Goal: Information Seeking & Learning: Compare options

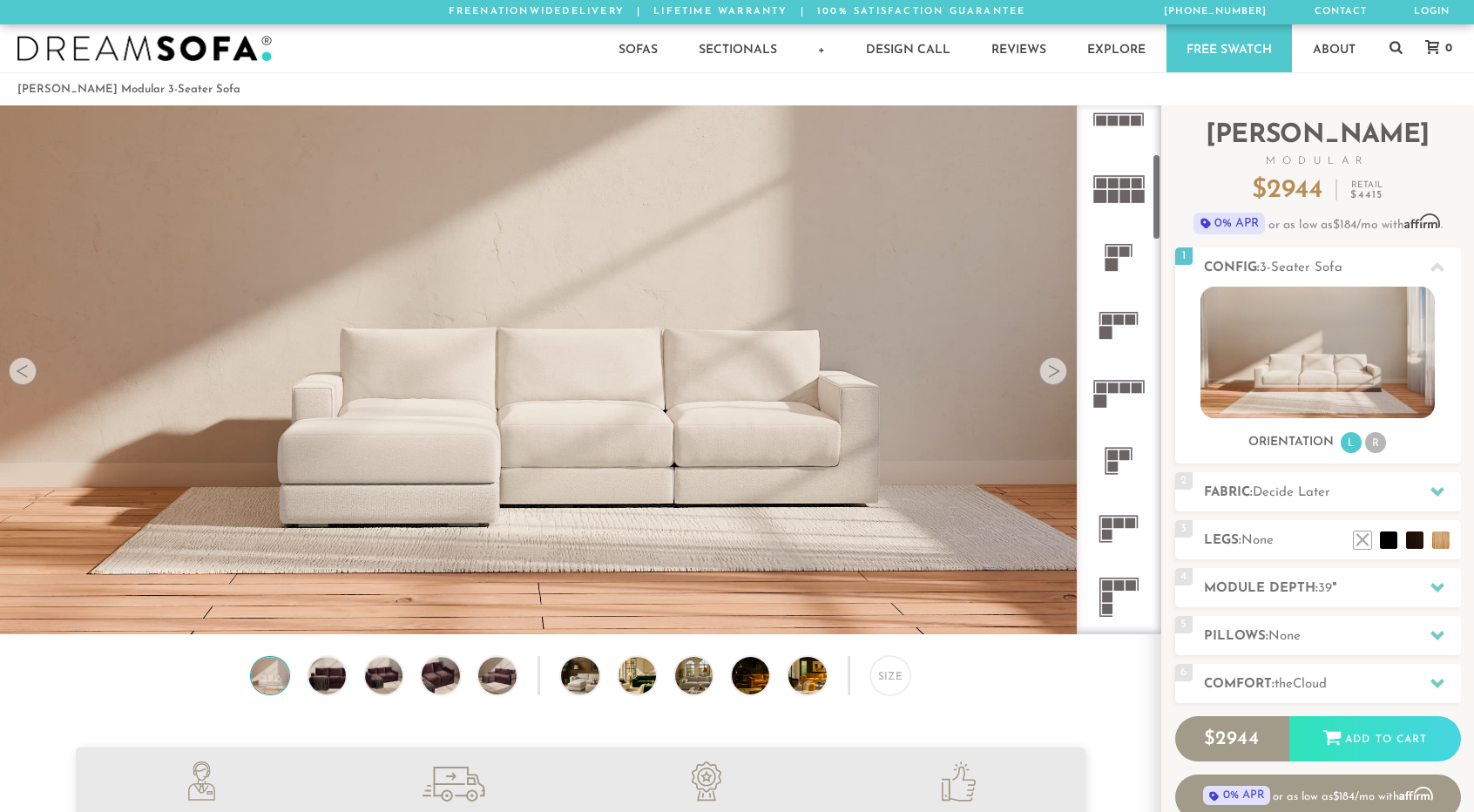
scroll to position [293, 0]
click at [1119, 316] on rect at bounding box center [1119, 319] width 10 height 10
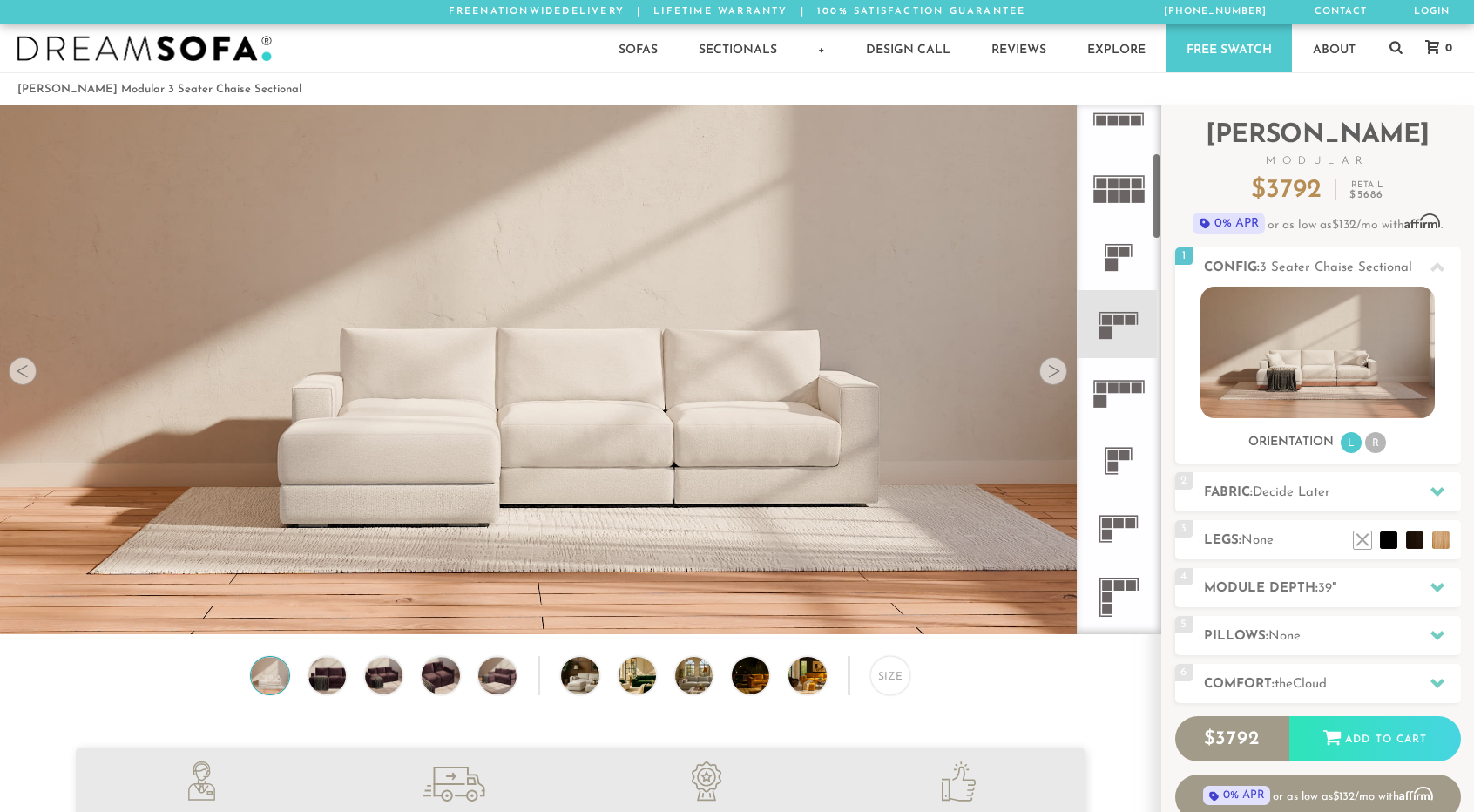
click at [1119, 384] on icon at bounding box center [1119, 392] width 68 height 68
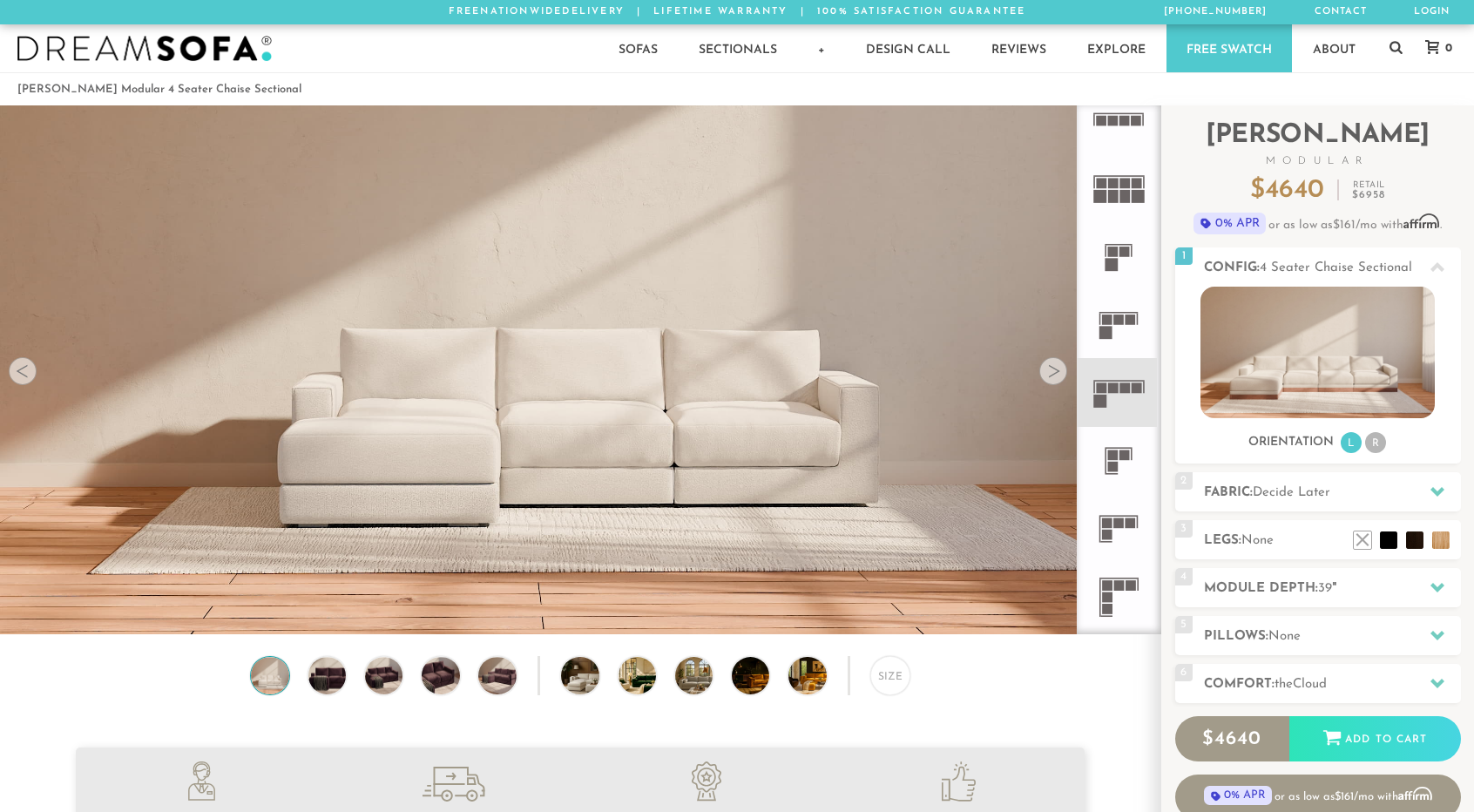
click at [1117, 313] on icon at bounding box center [1119, 324] width 68 height 68
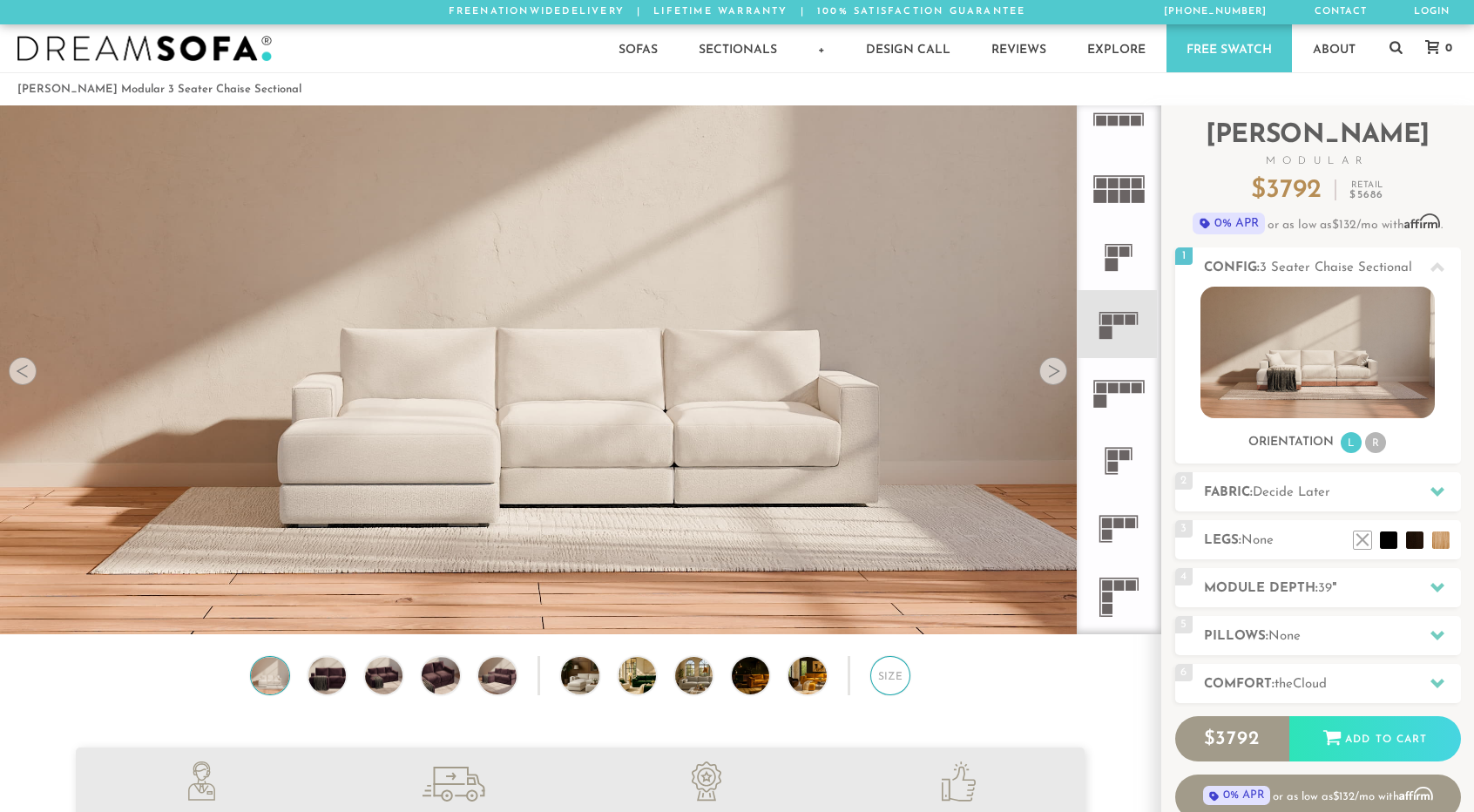
click at [887, 684] on div "Size" at bounding box center [889, 675] width 39 height 39
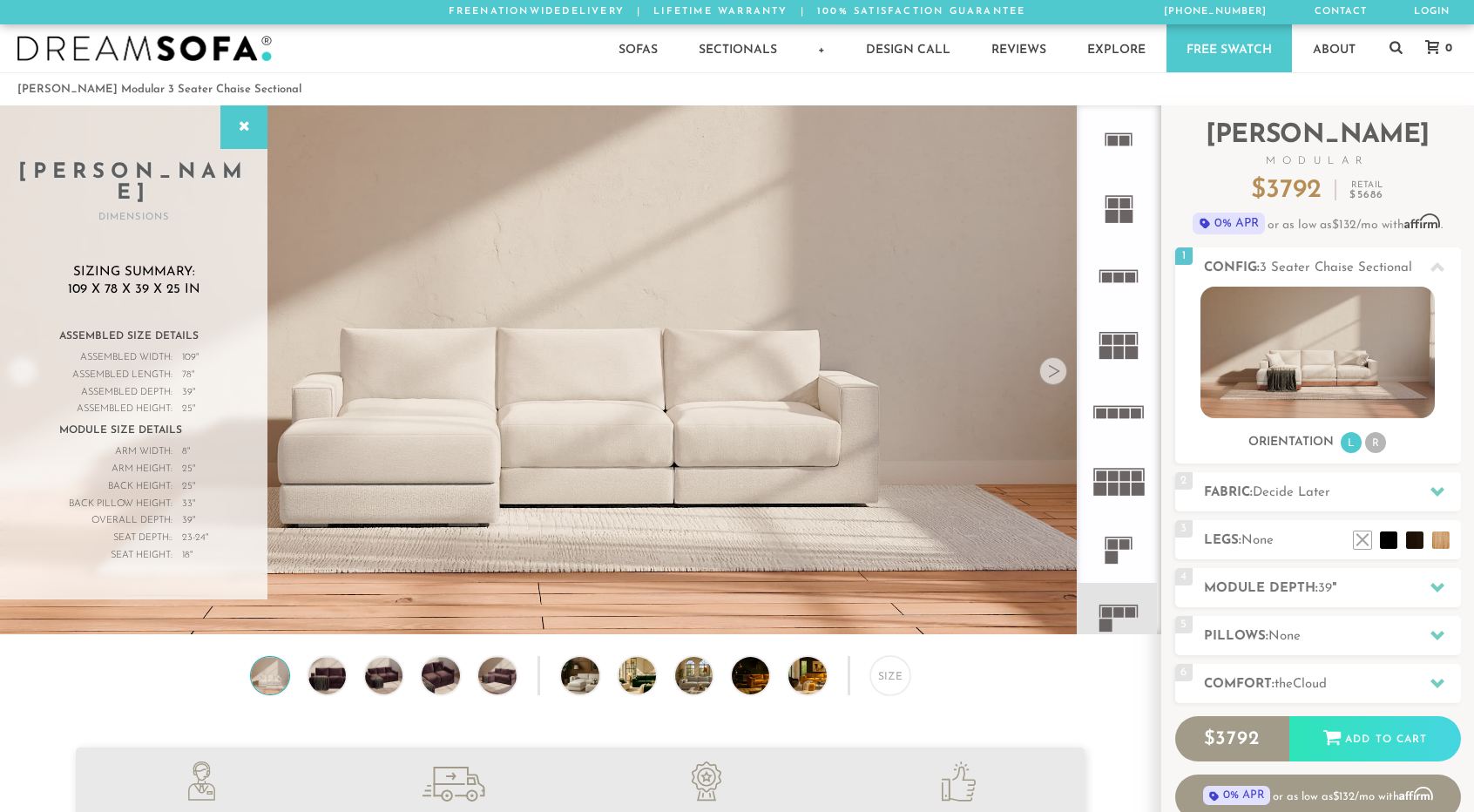
click at [1116, 274] on rect at bounding box center [1119, 276] width 10 height 10
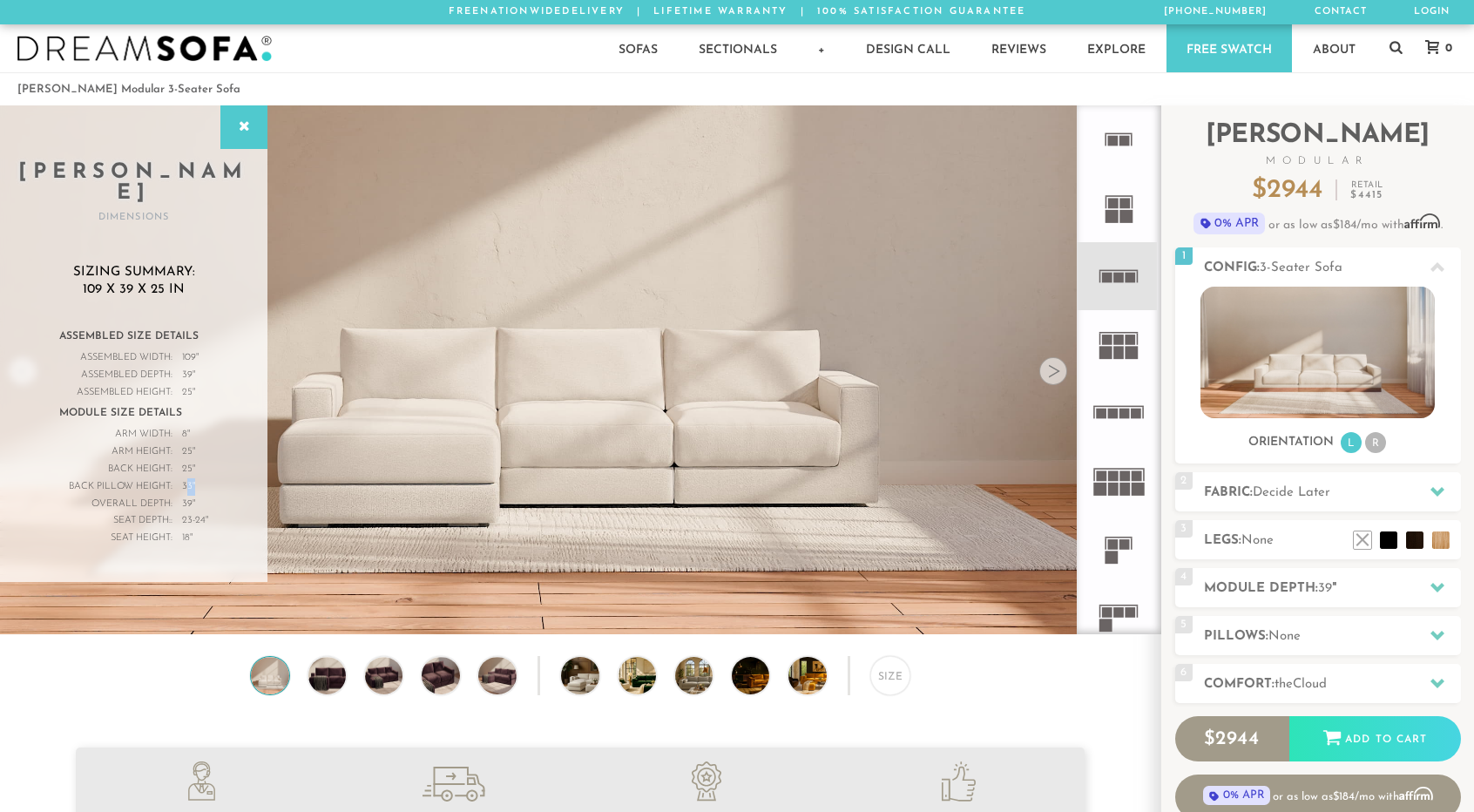
drag, startPoint x: 186, startPoint y: 466, endPoint x: 198, endPoint y: 467, distance: 12.0
click at [198, 479] on div "Back Pillow Height: 33 "" at bounding box center [133, 487] width 149 height 17
drag, startPoint x: 198, startPoint y: 465, endPoint x: 187, endPoint y: 467, distance: 11.2
click at [187, 479] on div "Back Pillow Height: 33 "" at bounding box center [133, 487] width 149 height 17
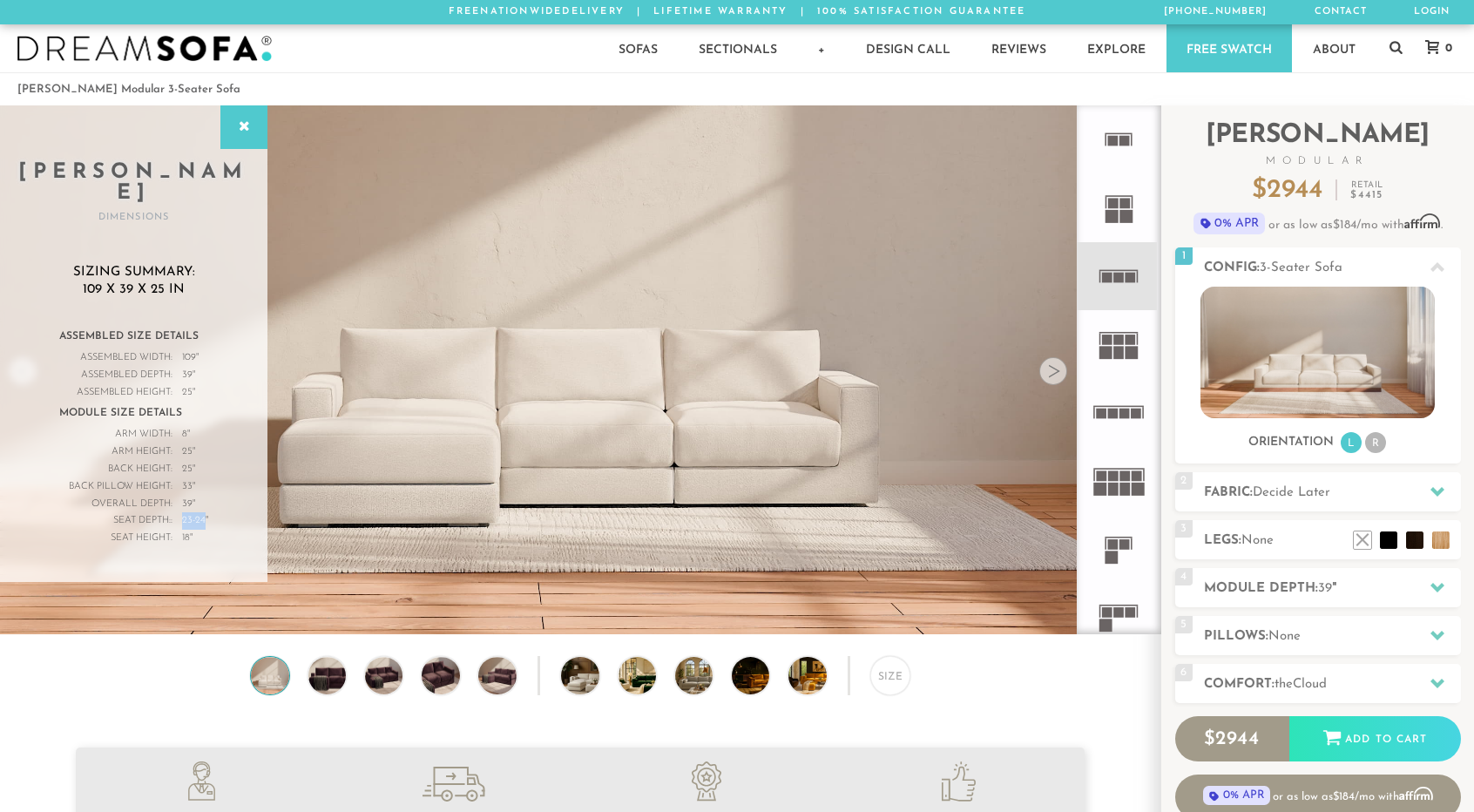
drag, startPoint x: 179, startPoint y: 500, endPoint x: 205, endPoint y: 500, distance: 26.0
click at [205, 512] on div "Seat Depth:: 23-24 "" at bounding box center [133, 520] width 149 height 17
drag, startPoint x: 202, startPoint y: 516, endPoint x: 184, endPoint y: 517, distance: 18.0
click at [184, 530] on div "Seat Height: 18 "" at bounding box center [133, 538] width 149 height 17
click at [1061, 366] on div at bounding box center [1052, 370] width 28 height 28
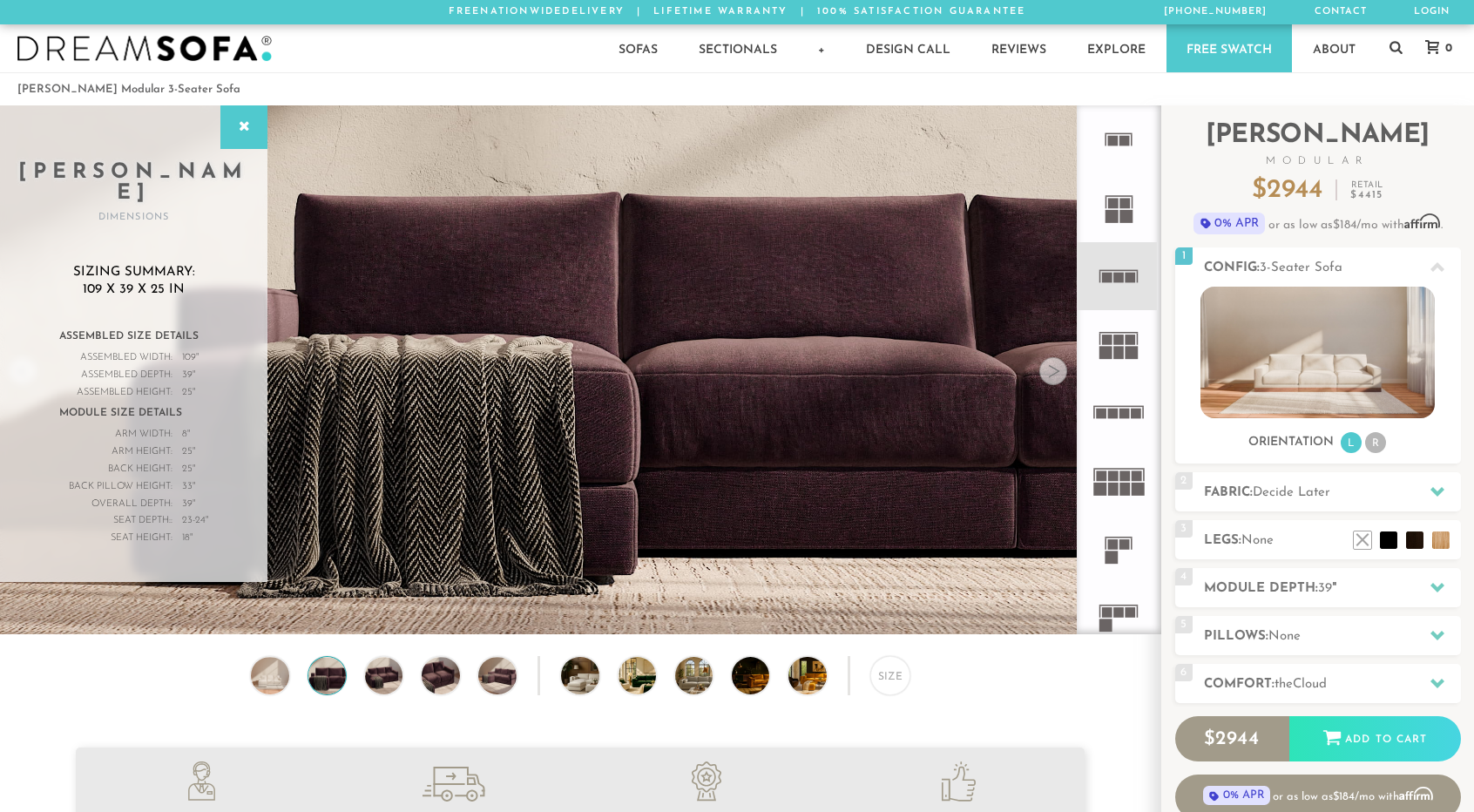
click at [1059, 372] on div at bounding box center [1052, 370] width 28 height 28
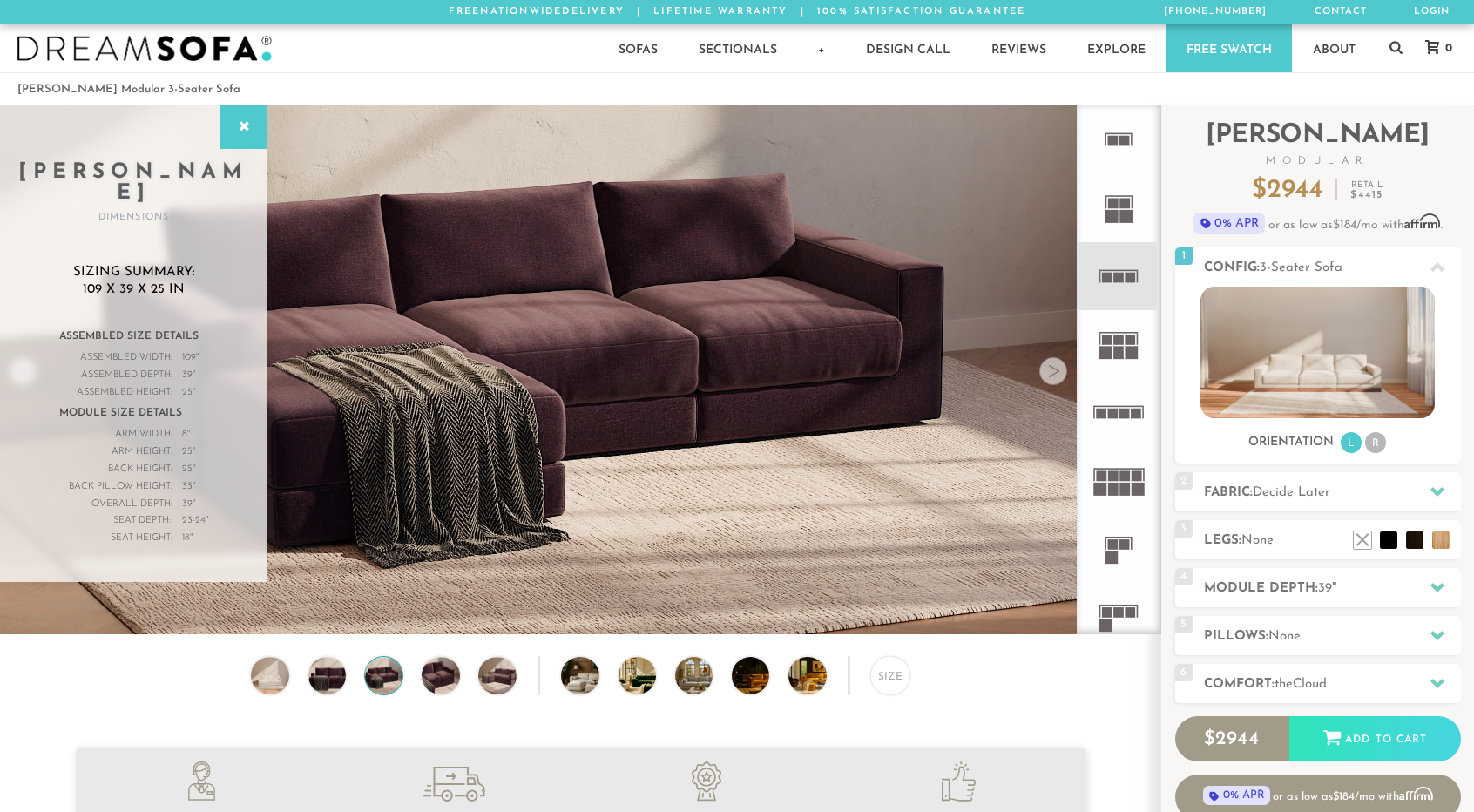
click at [1058, 372] on div at bounding box center [1052, 370] width 28 height 28
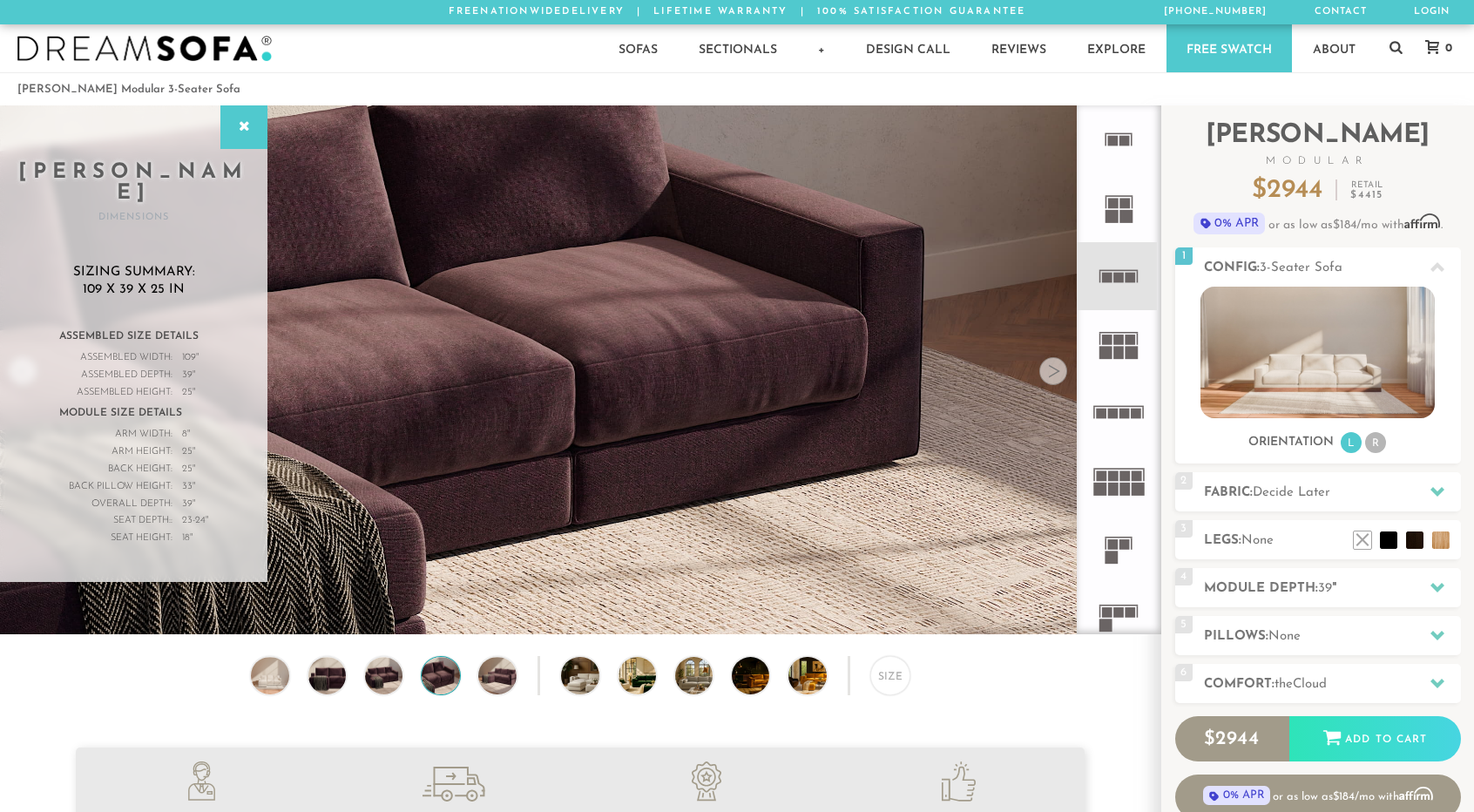
click at [1058, 372] on div at bounding box center [1052, 370] width 28 height 28
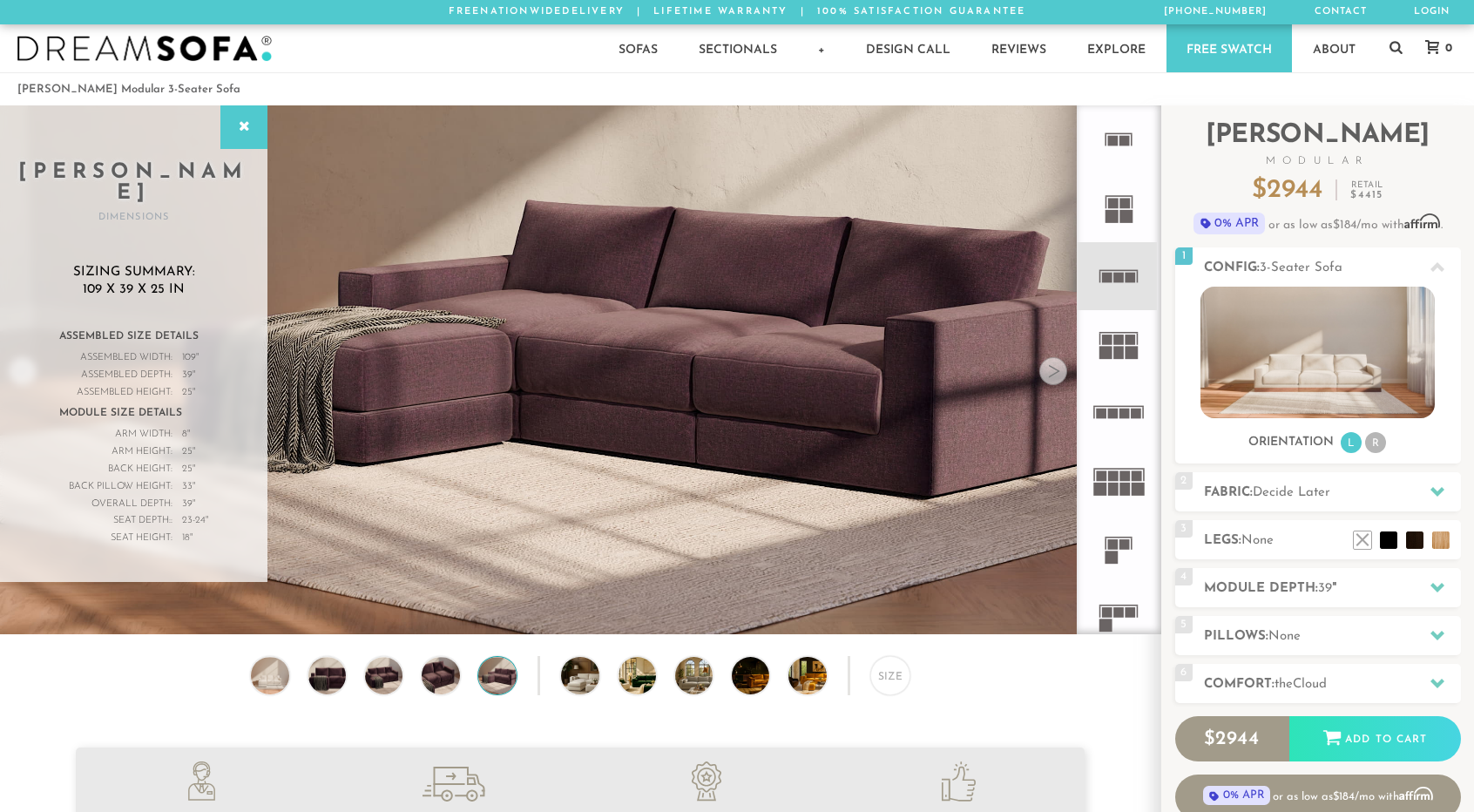
click at [1058, 372] on div at bounding box center [1052, 370] width 28 height 28
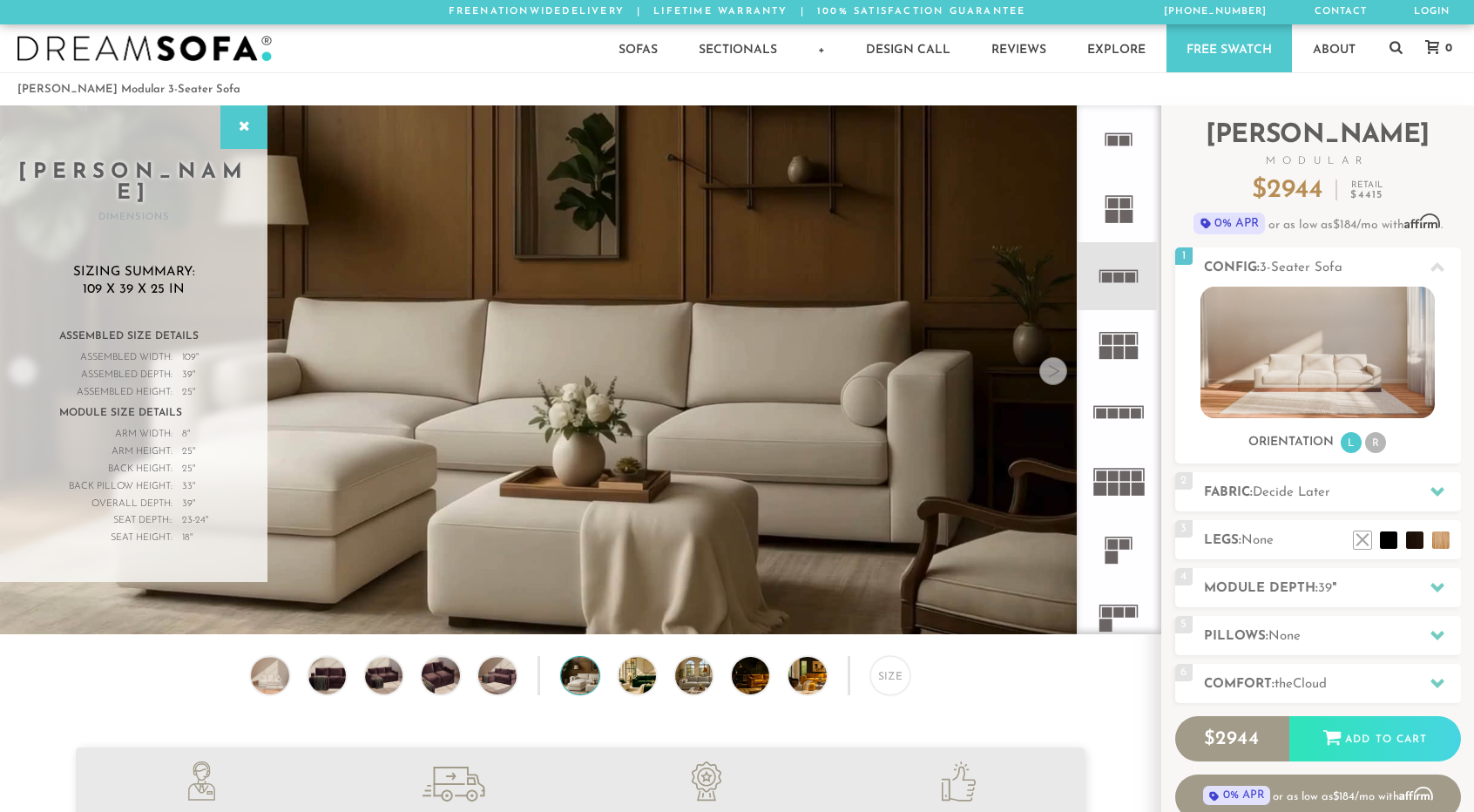
click at [1058, 372] on div at bounding box center [1052, 370] width 28 height 28
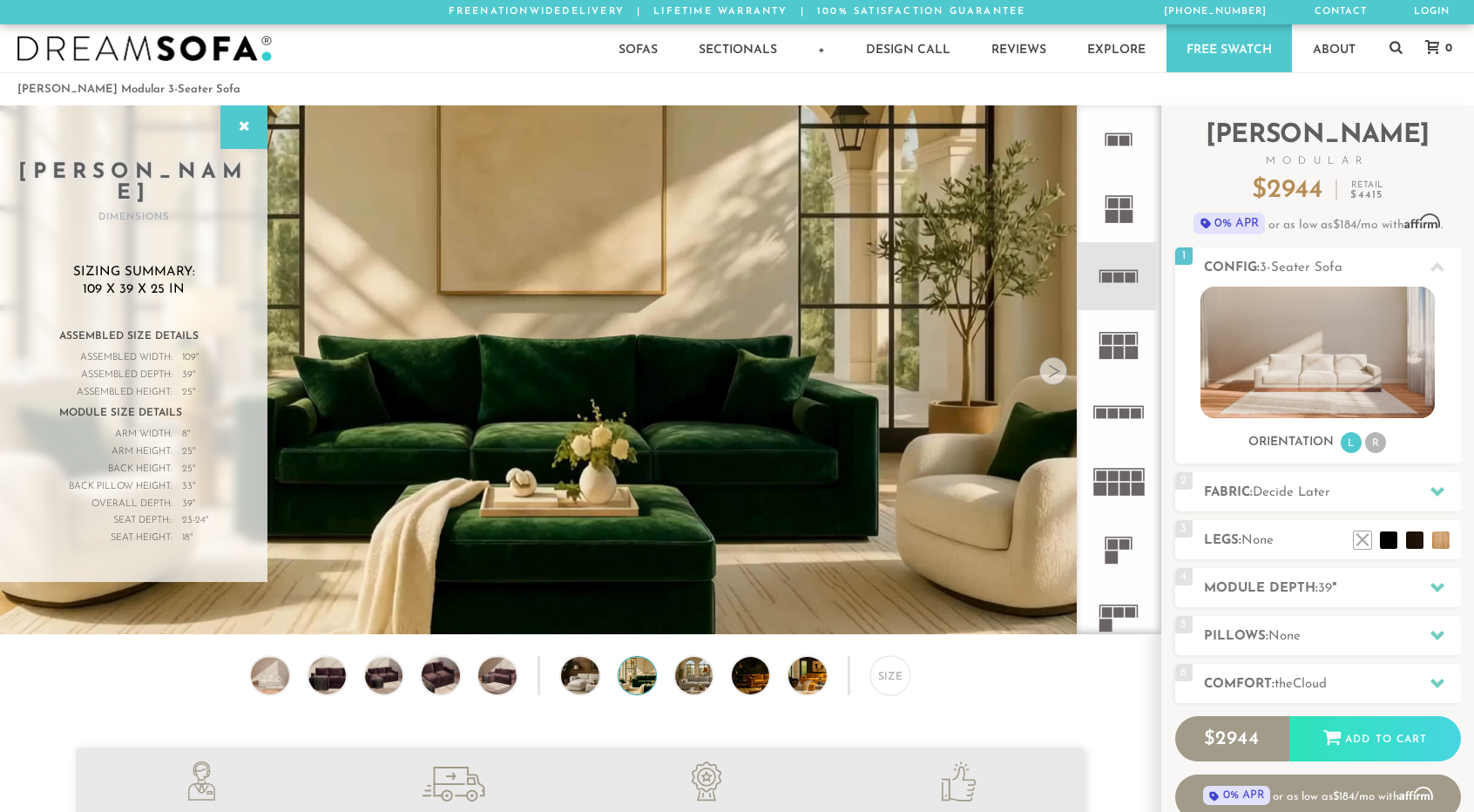
click at [1058, 372] on div at bounding box center [1052, 370] width 28 height 28
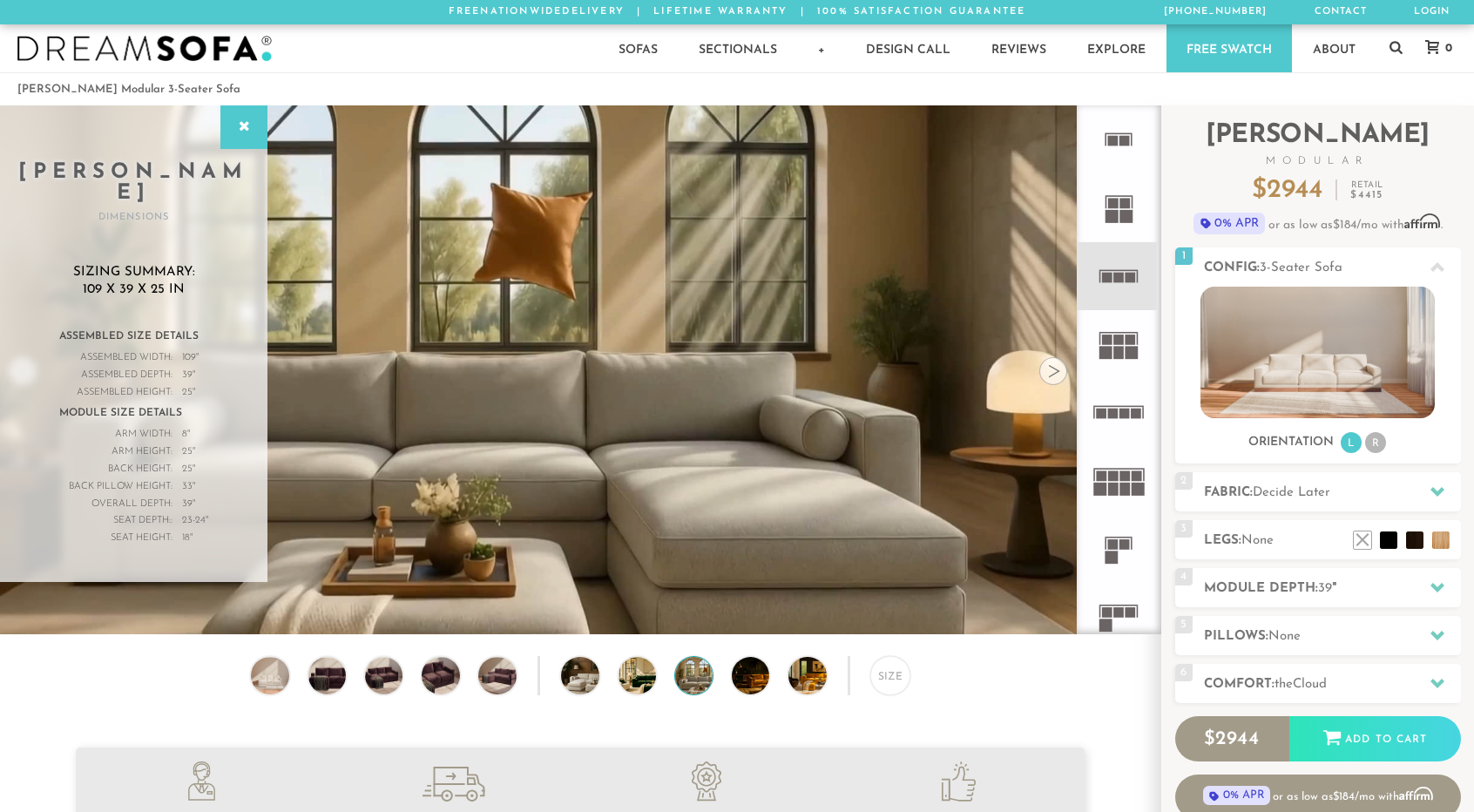
click at [1058, 373] on div at bounding box center [1052, 370] width 28 height 28
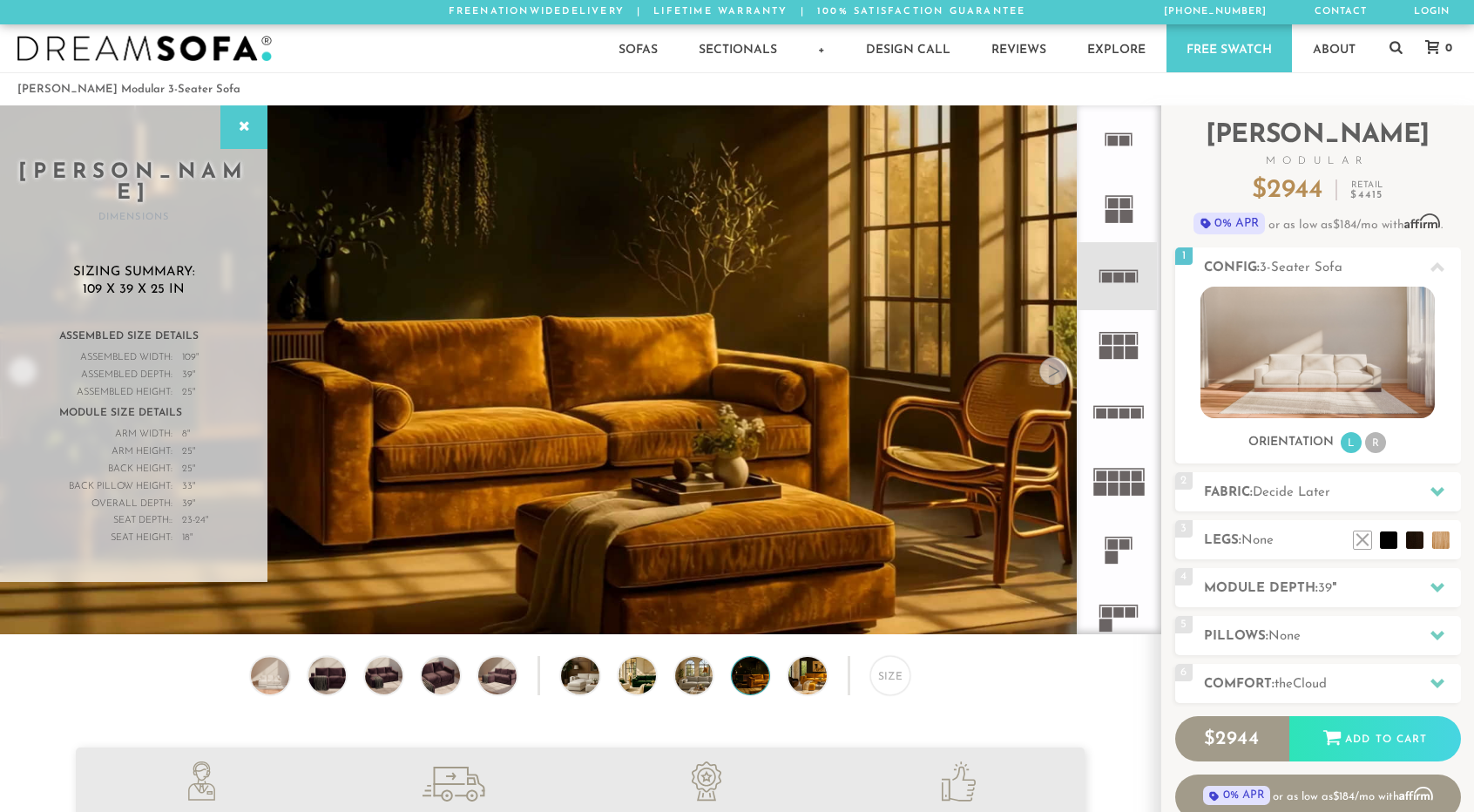
click at [1058, 373] on div at bounding box center [1052, 370] width 28 height 28
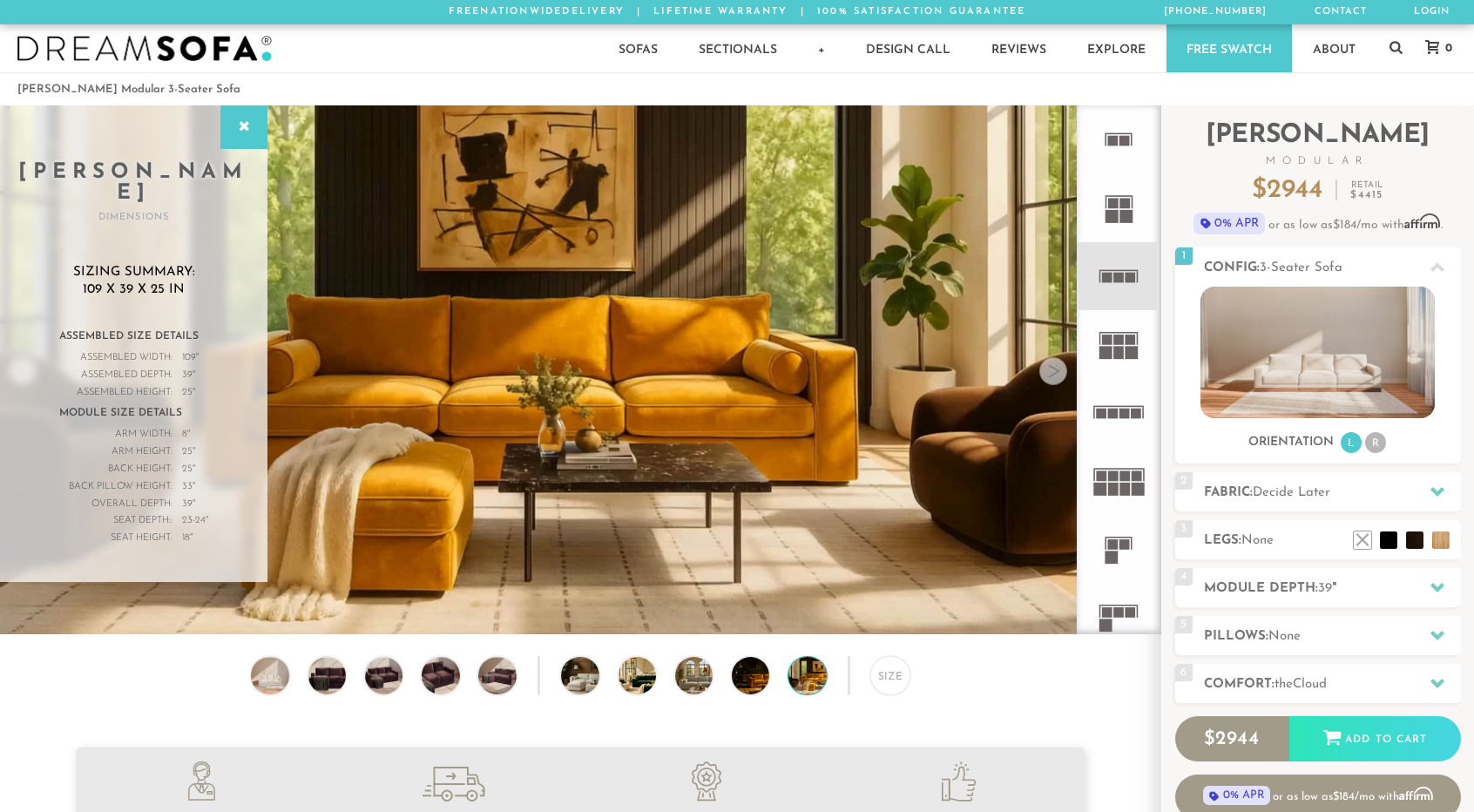
click at [1058, 373] on div at bounding box center [1052, 370] width 28 height 28
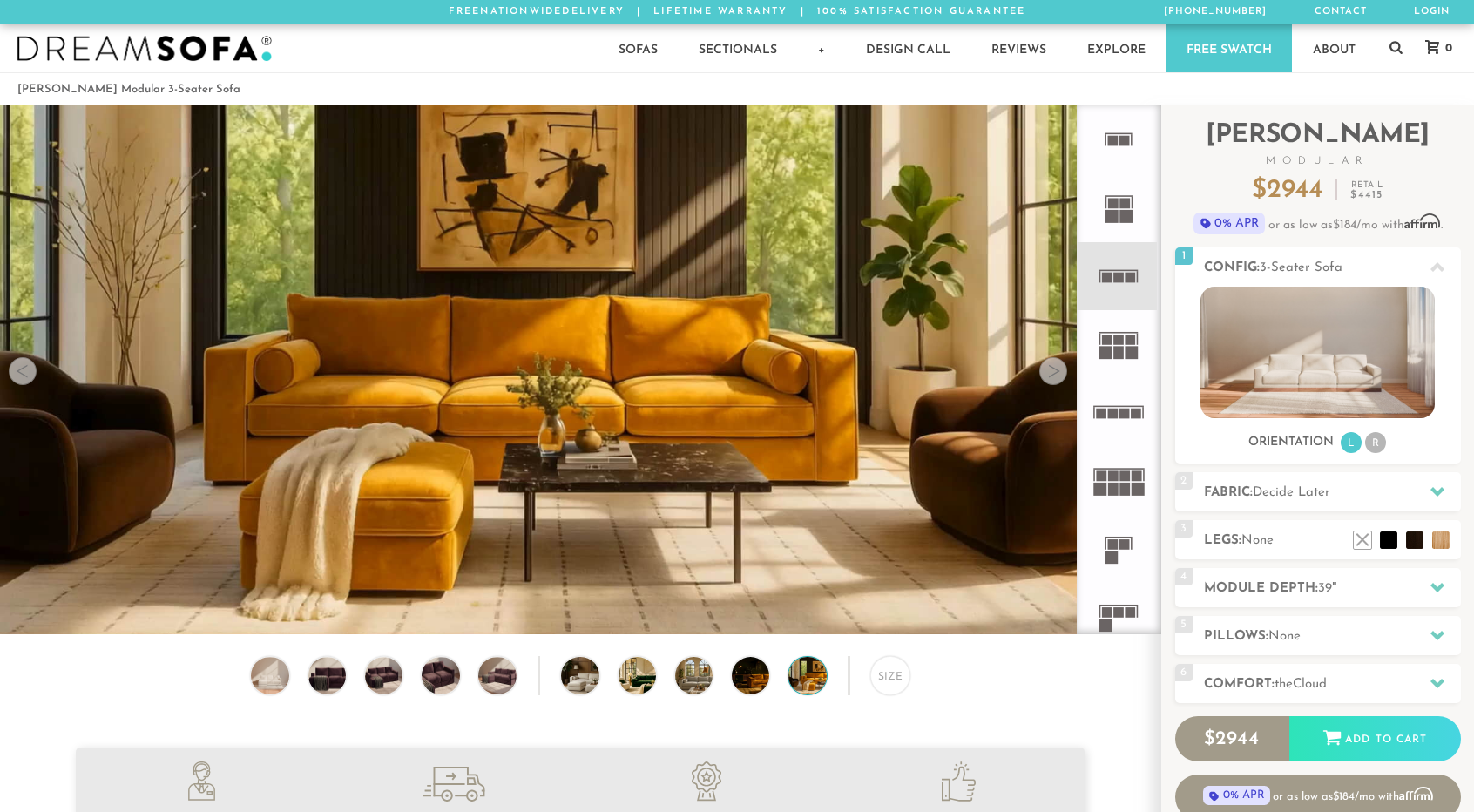
click at [1058, 375] on div at bounding box center [1052, 370] width 28 height 28
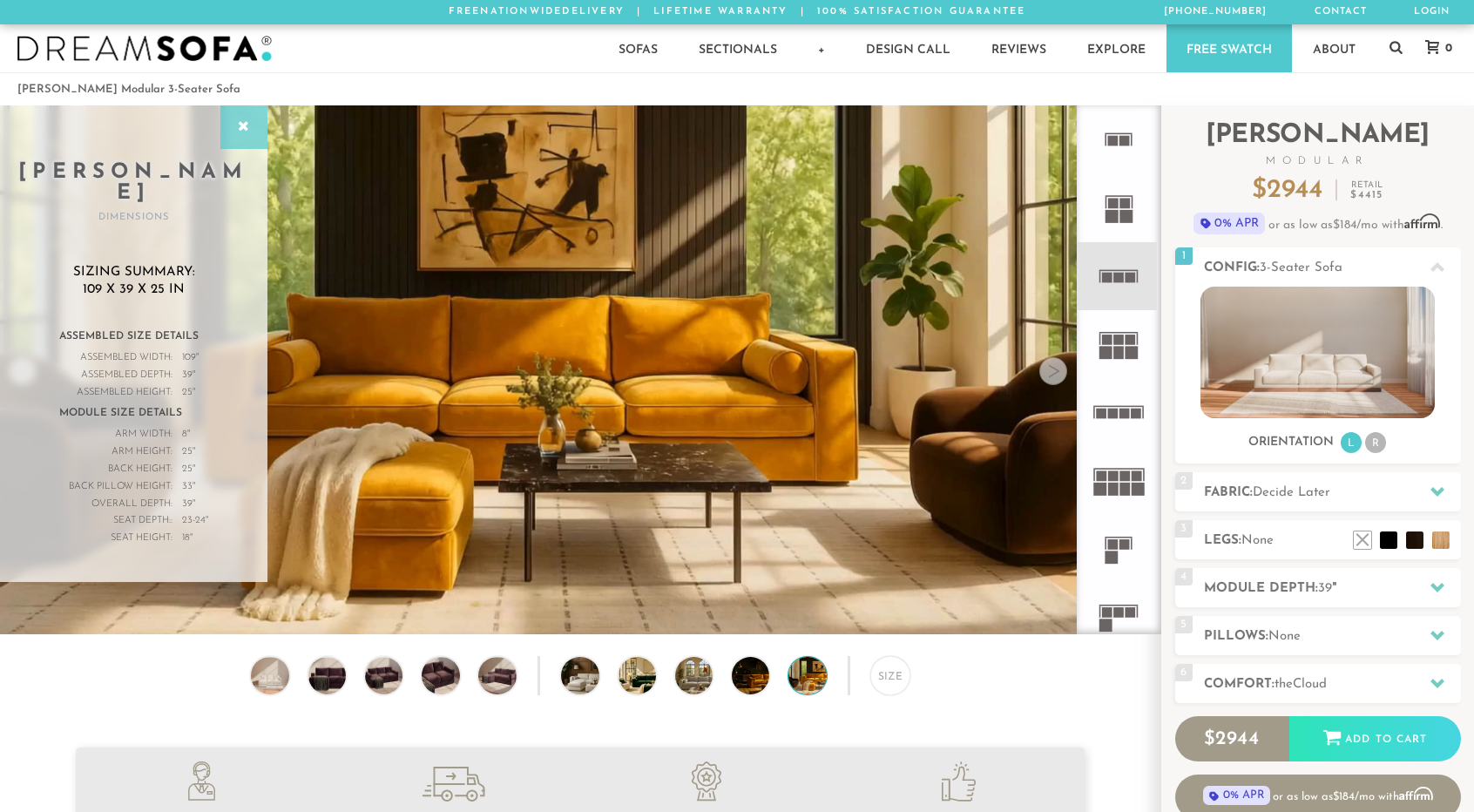
click at [246, 112] on div at bounding box center [244, 127] width 47 height 44
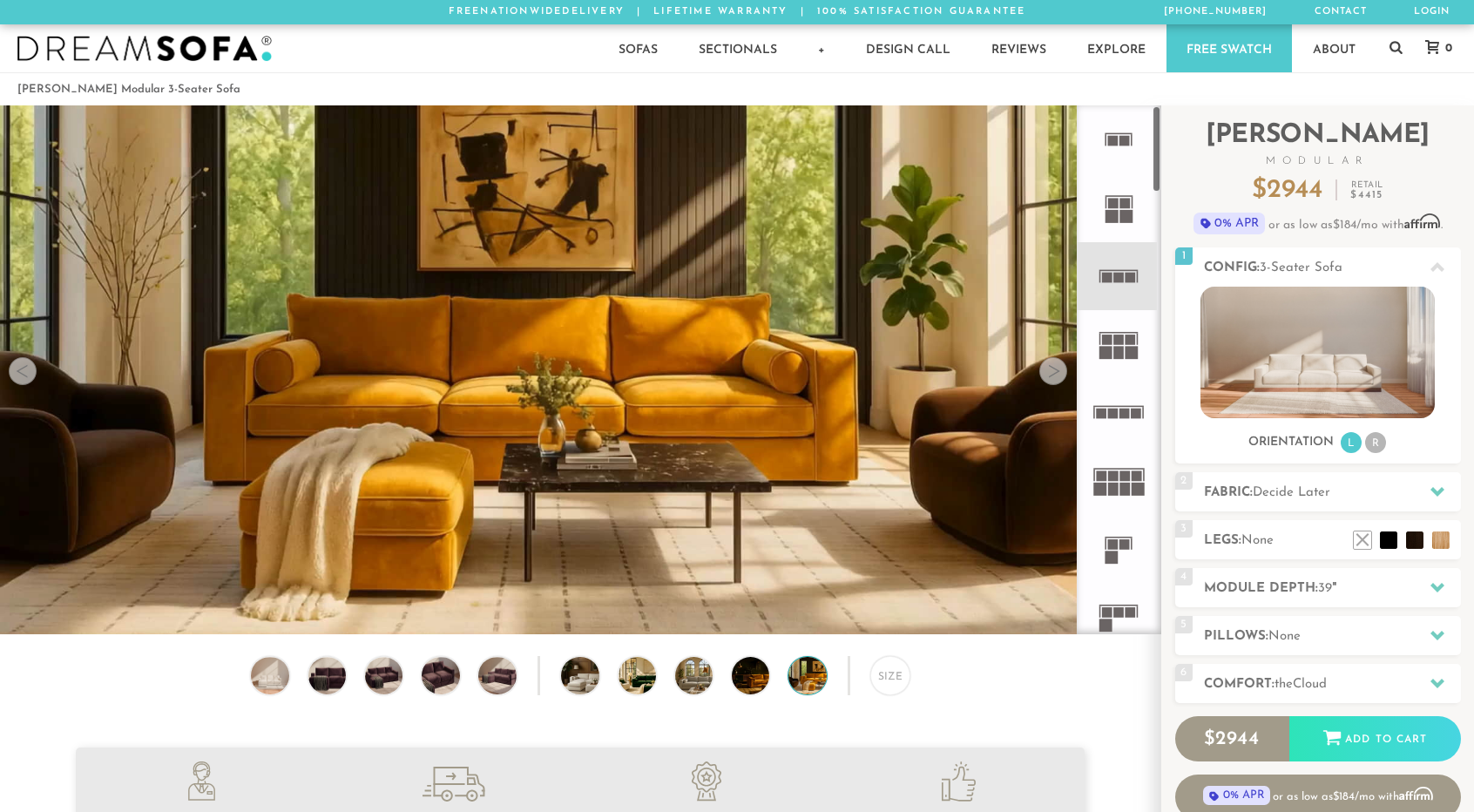
click at [1056, 368] on div at bounding box center [1052, 370] width 28 height 28
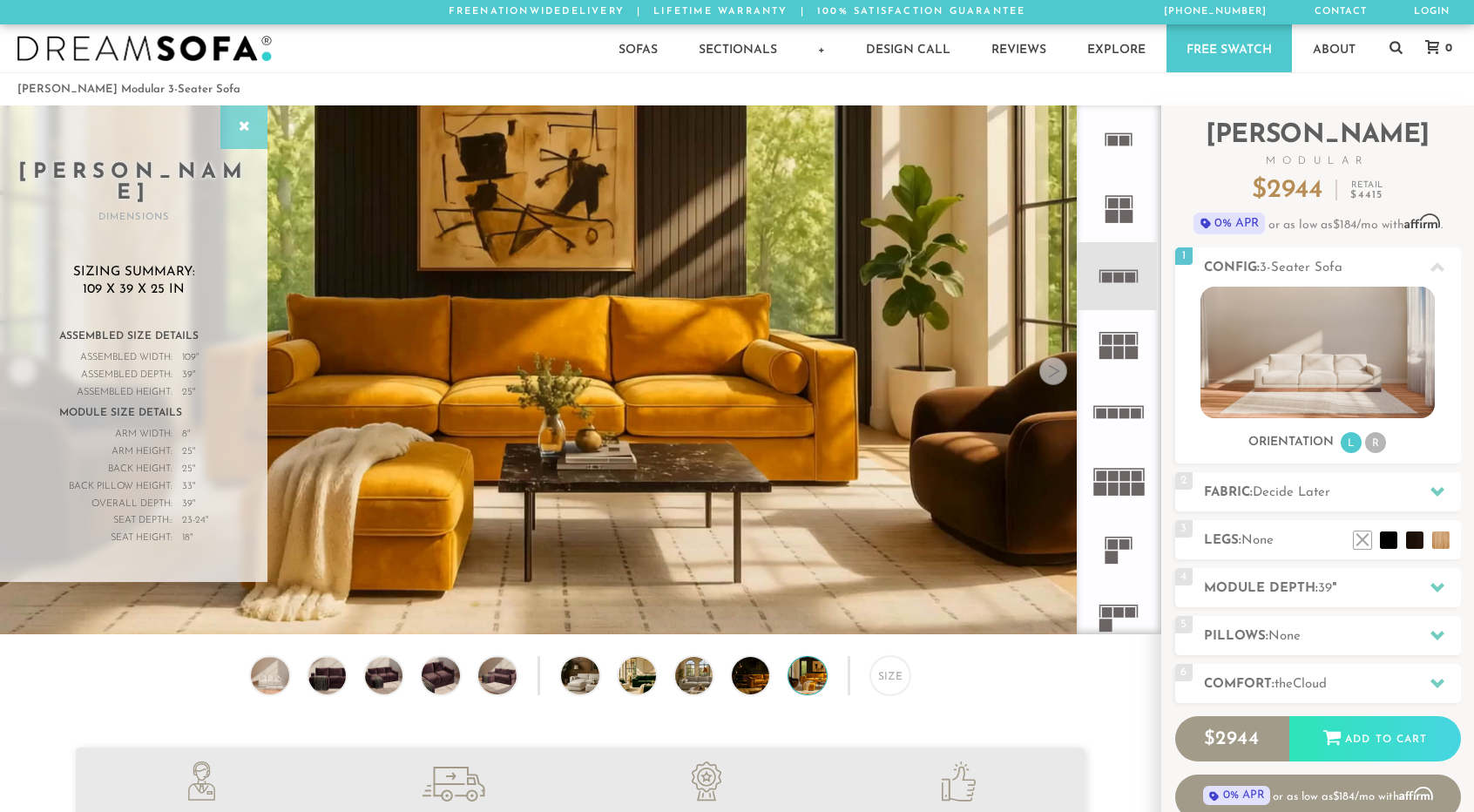
click at [242, 117] on div at bounding box center [244, 127] width 47 height 44
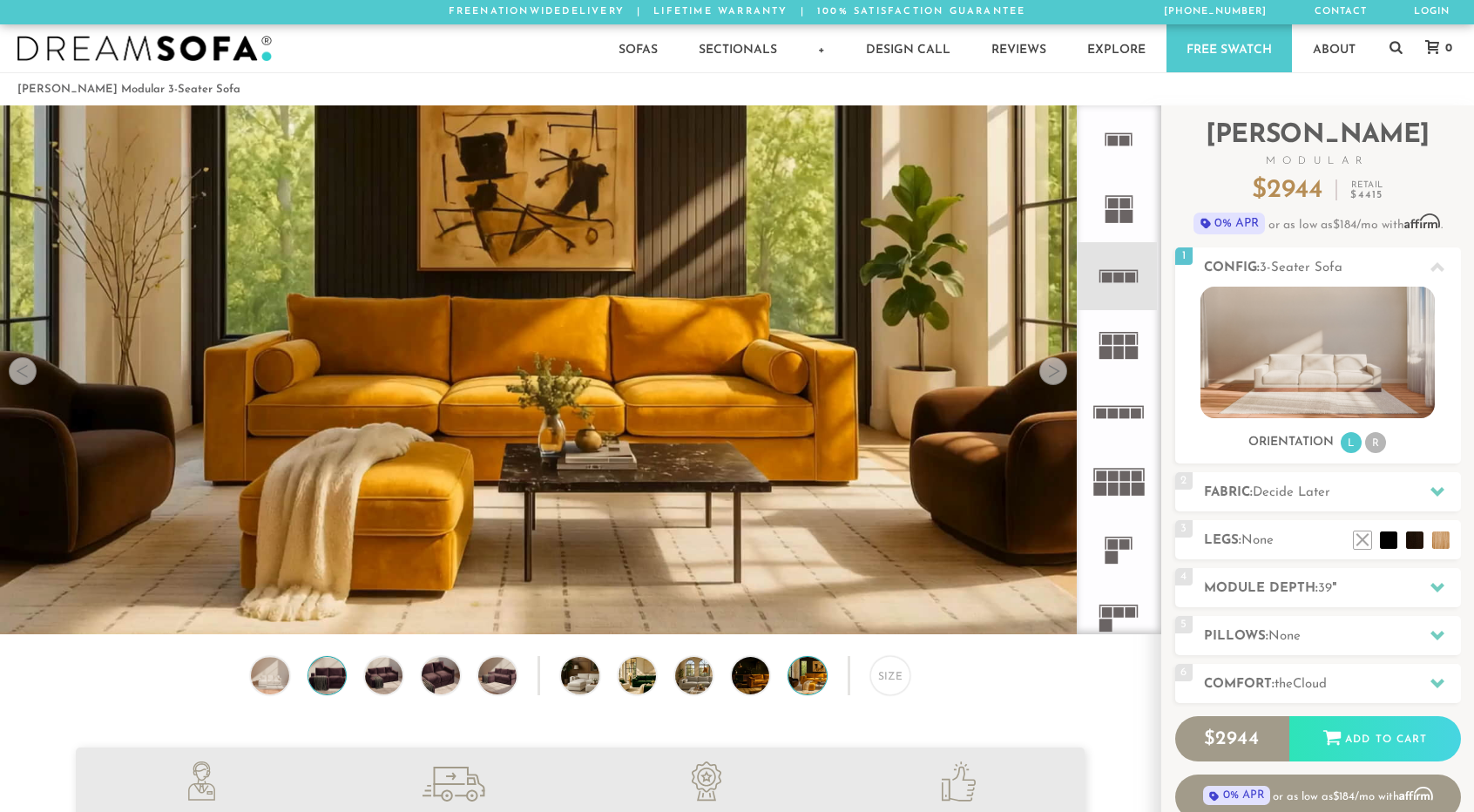
click at [331, 690] on img at bounding box center [327, 675] width 46 height 37
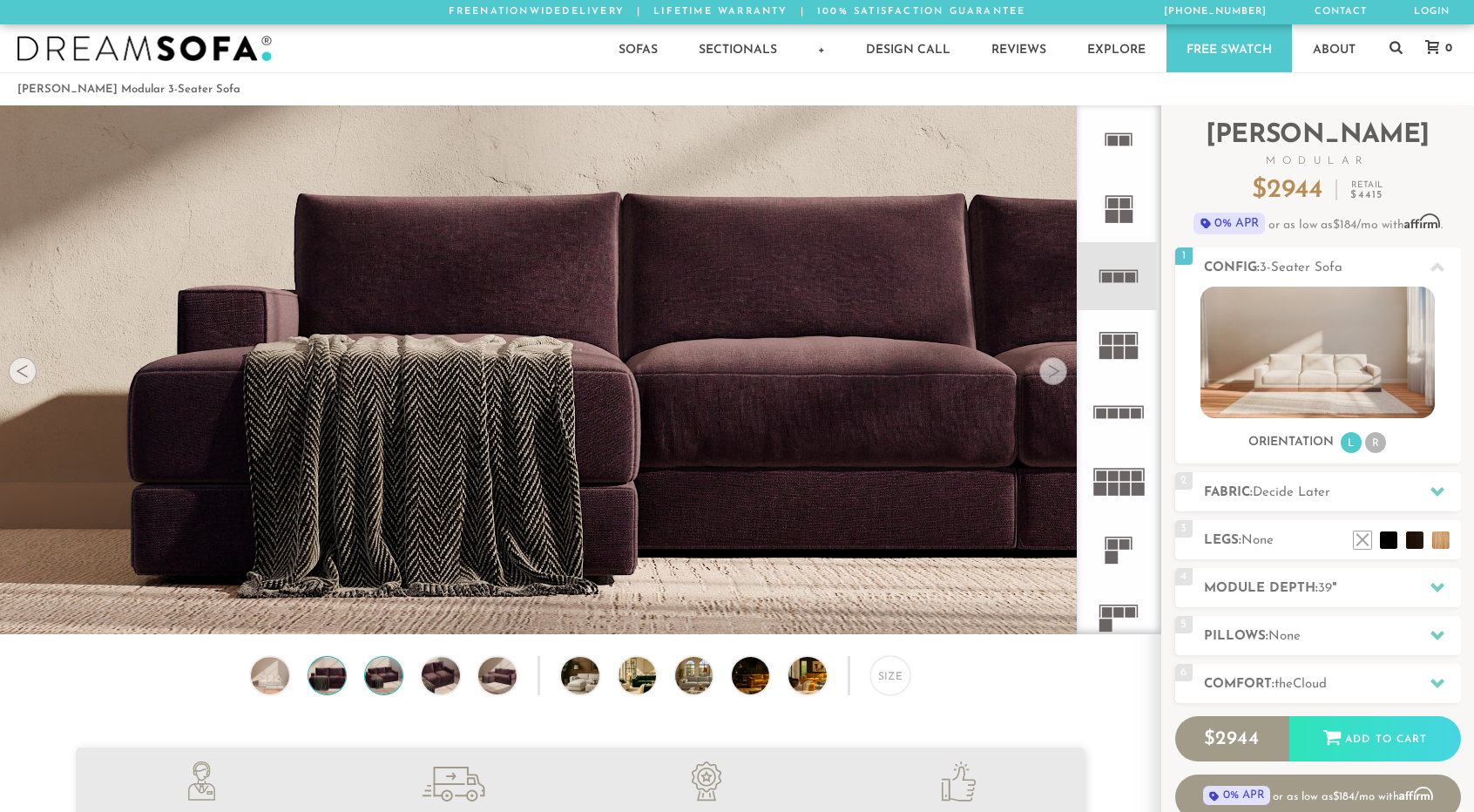
click at [369, 677] on img at bounding box center [385, 675] width 46 height 37
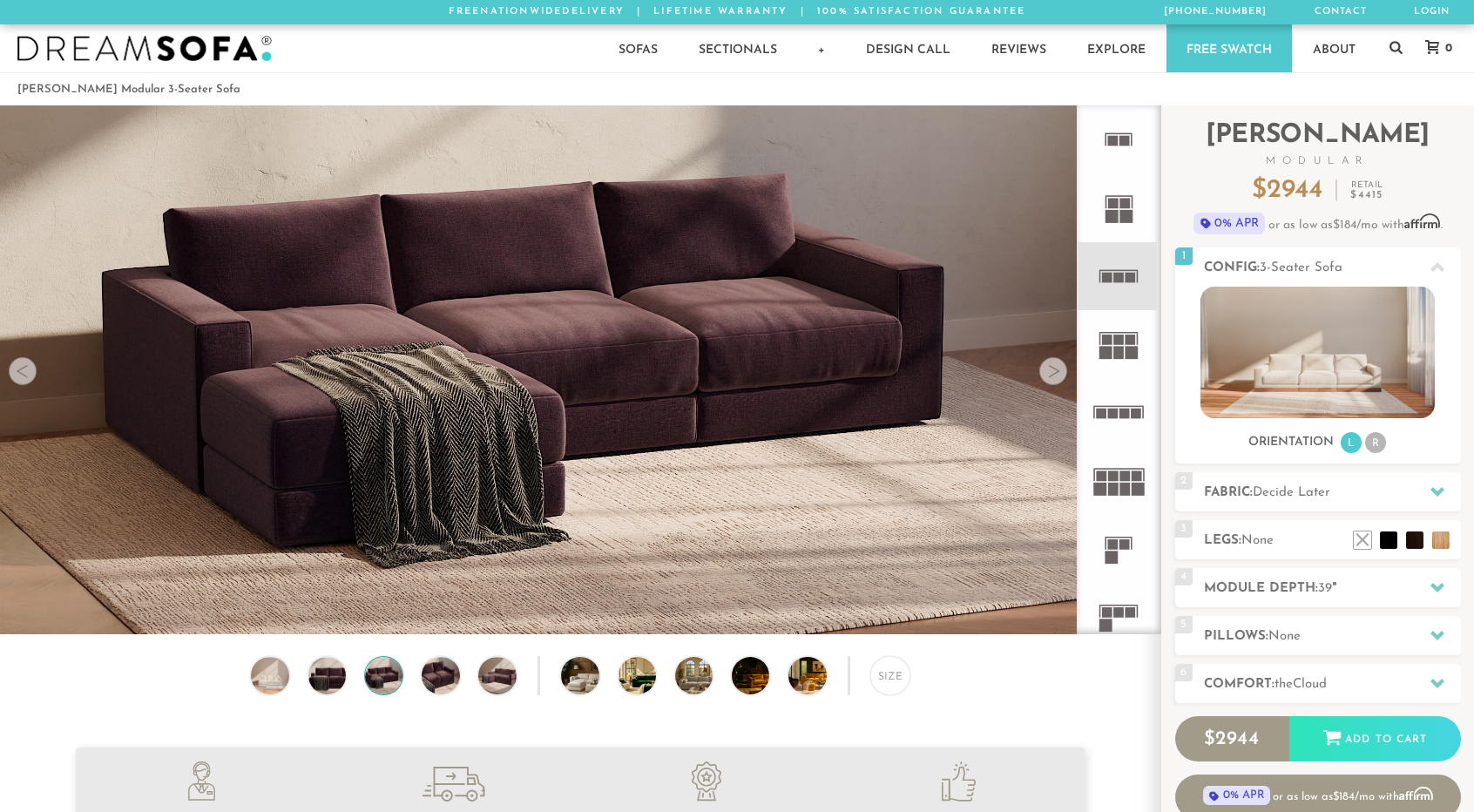
click at [387, 669] on img at bounding box center [385, 675] width 46 height 37
click at [449, 688] on img at bounding box center [441, 675] width 46 height 37
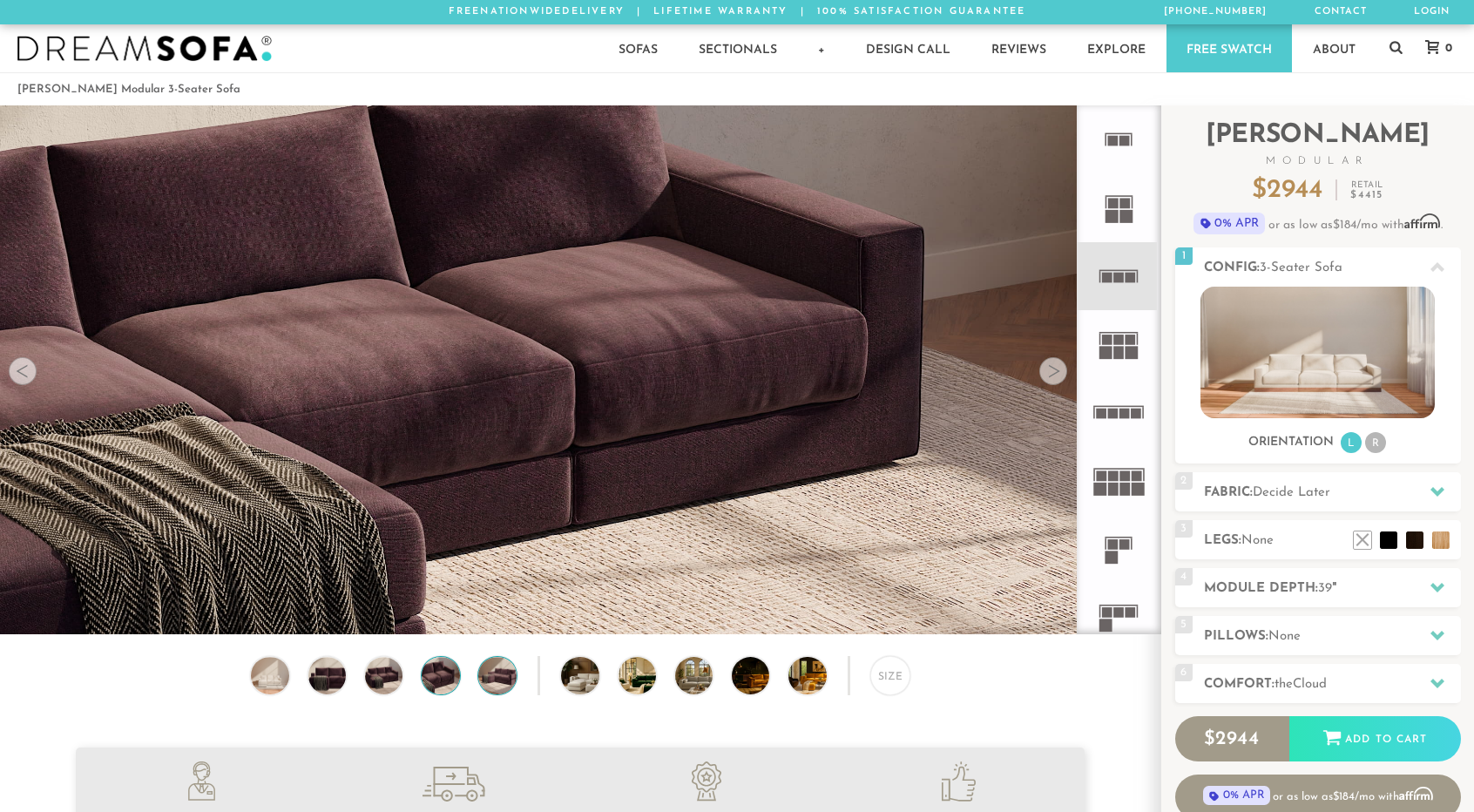
click at [489, 666] on img at bounding box center [498, 675] width 46 height 37
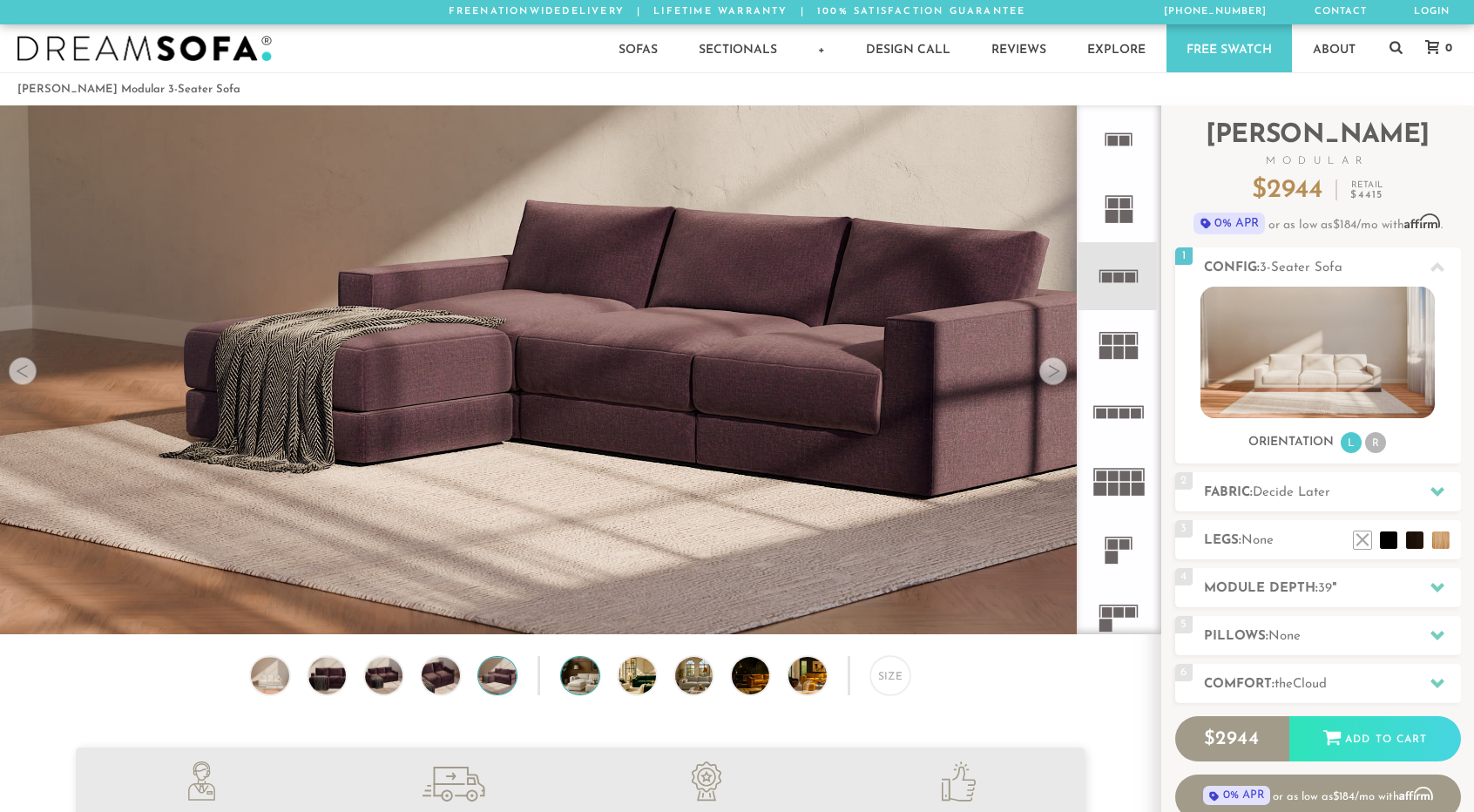
click at [576, 678] on img at bounding box center [595, 675] width 67 height 37
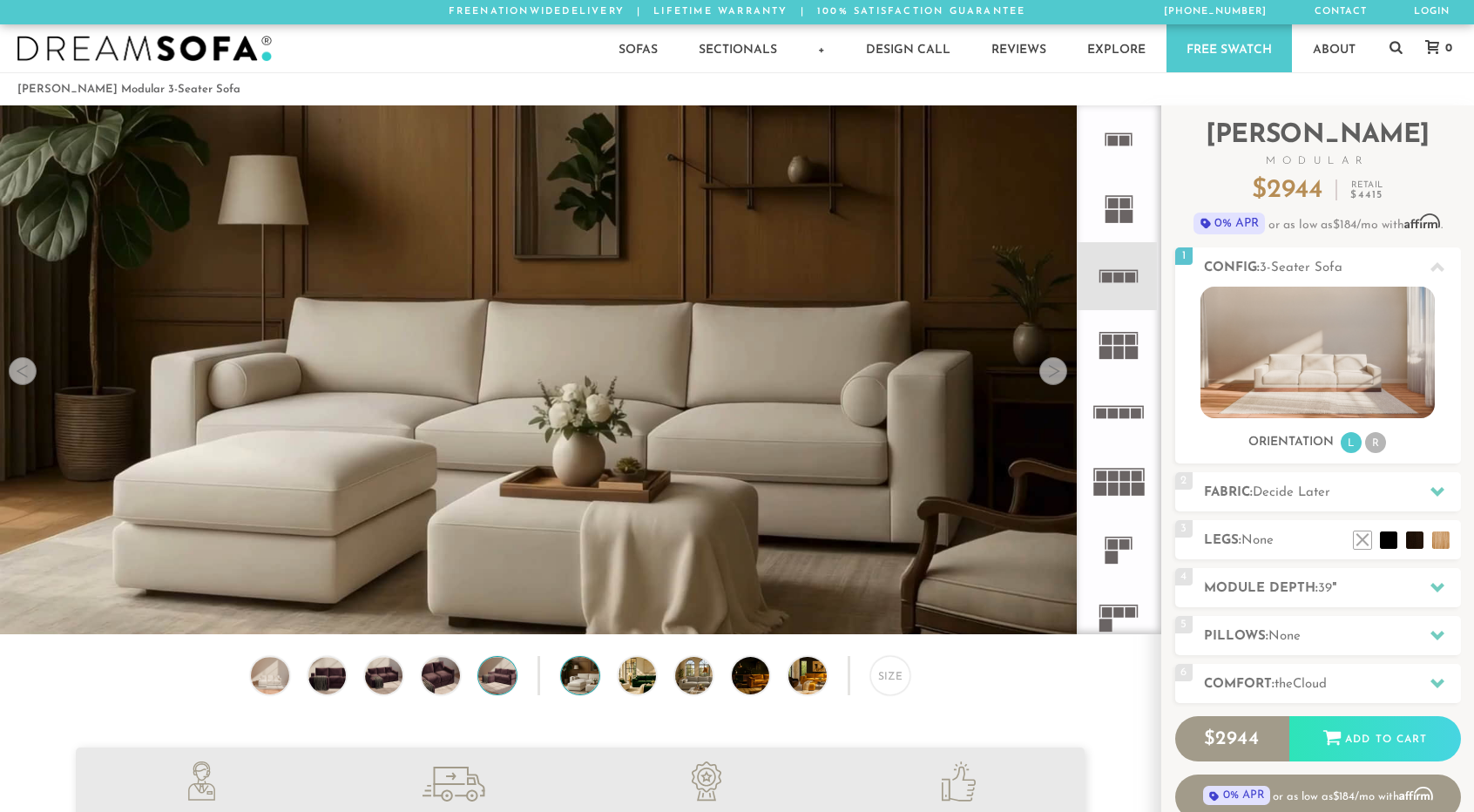
click at [491, 681] on img at bounding box center [498, 675] width 46 height 37
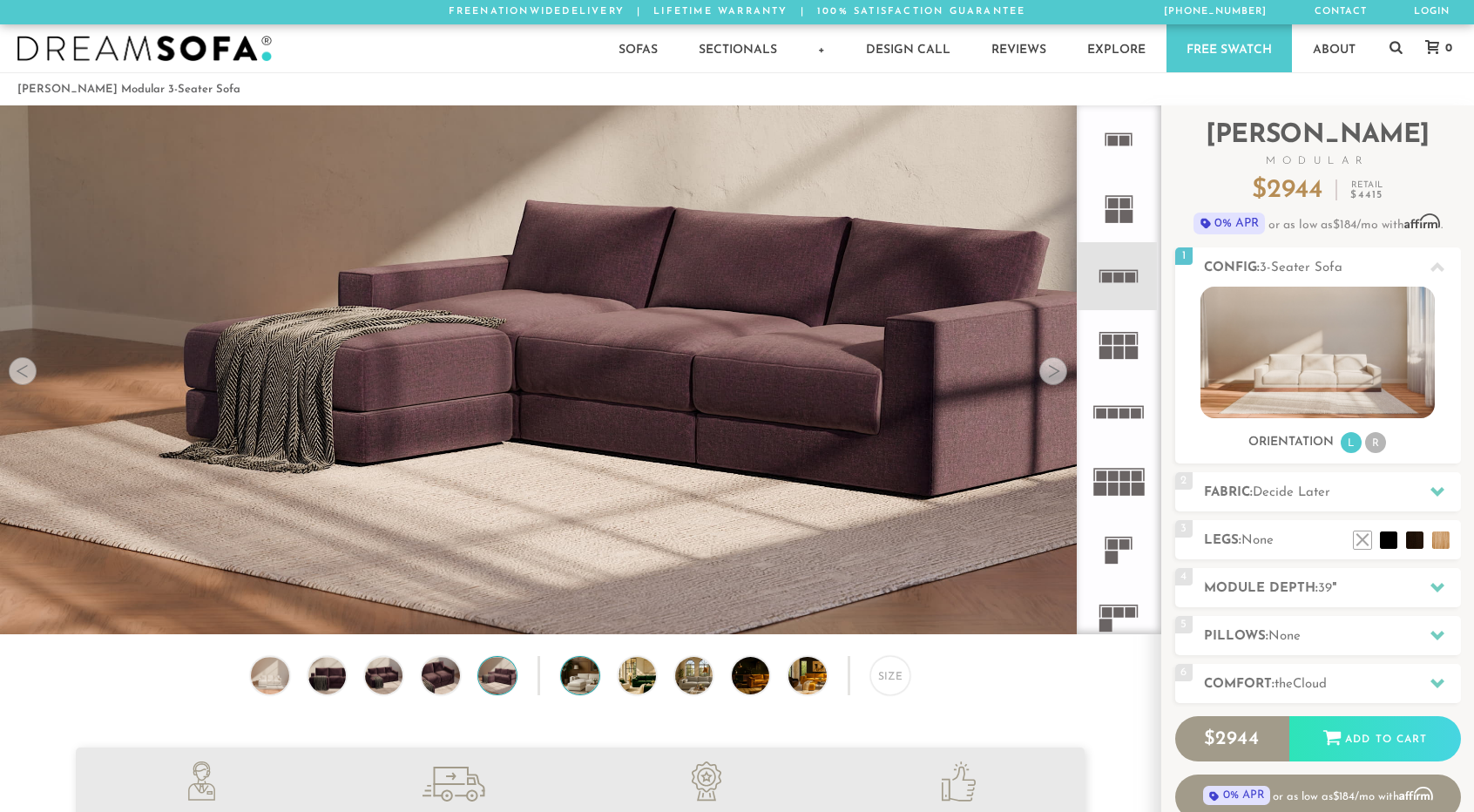
click at [591, 680] on img at bounding box center [595, 675] width 67 height 37
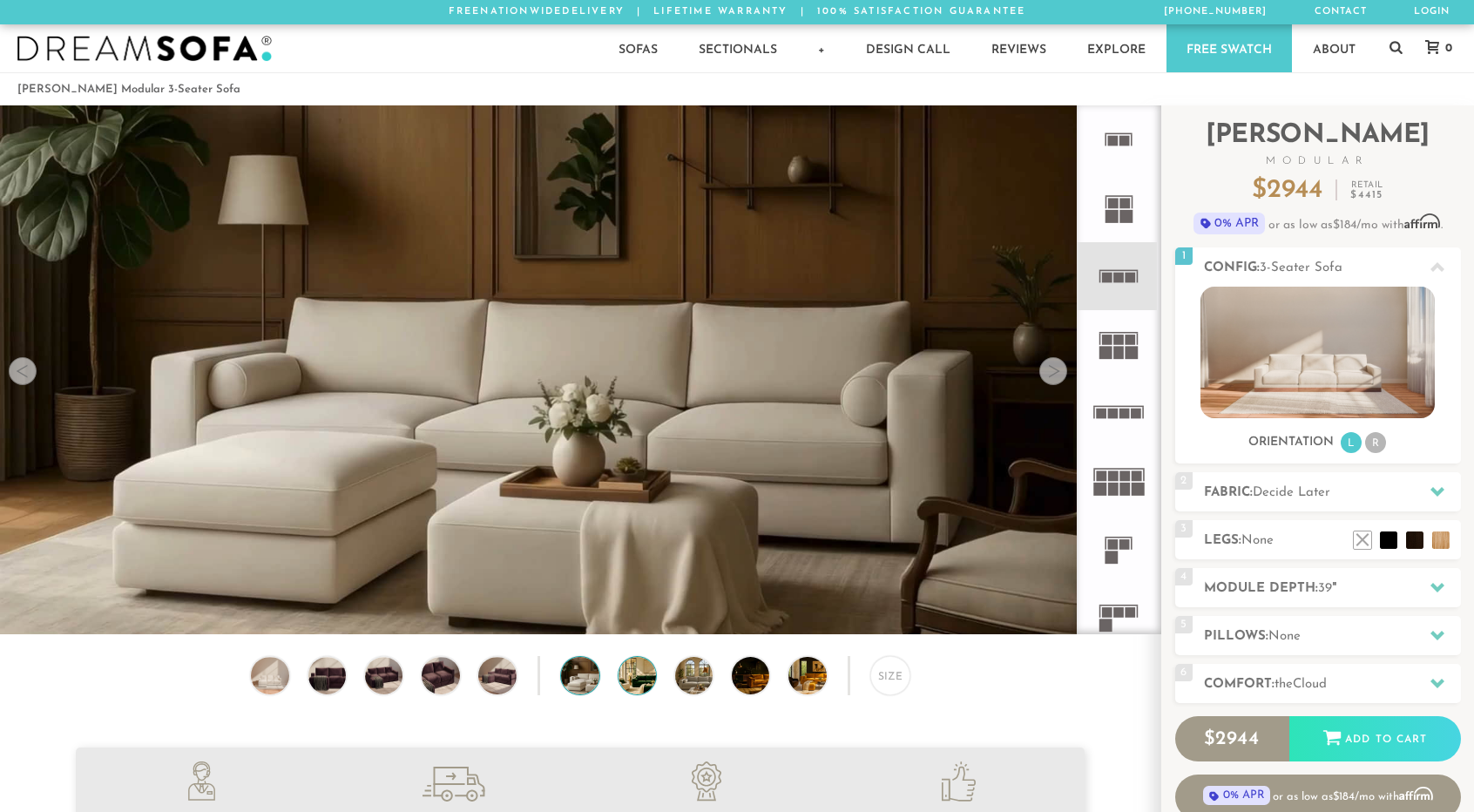
click at [636, 684] on img at bounding box center [652, 675] width 67 height 37
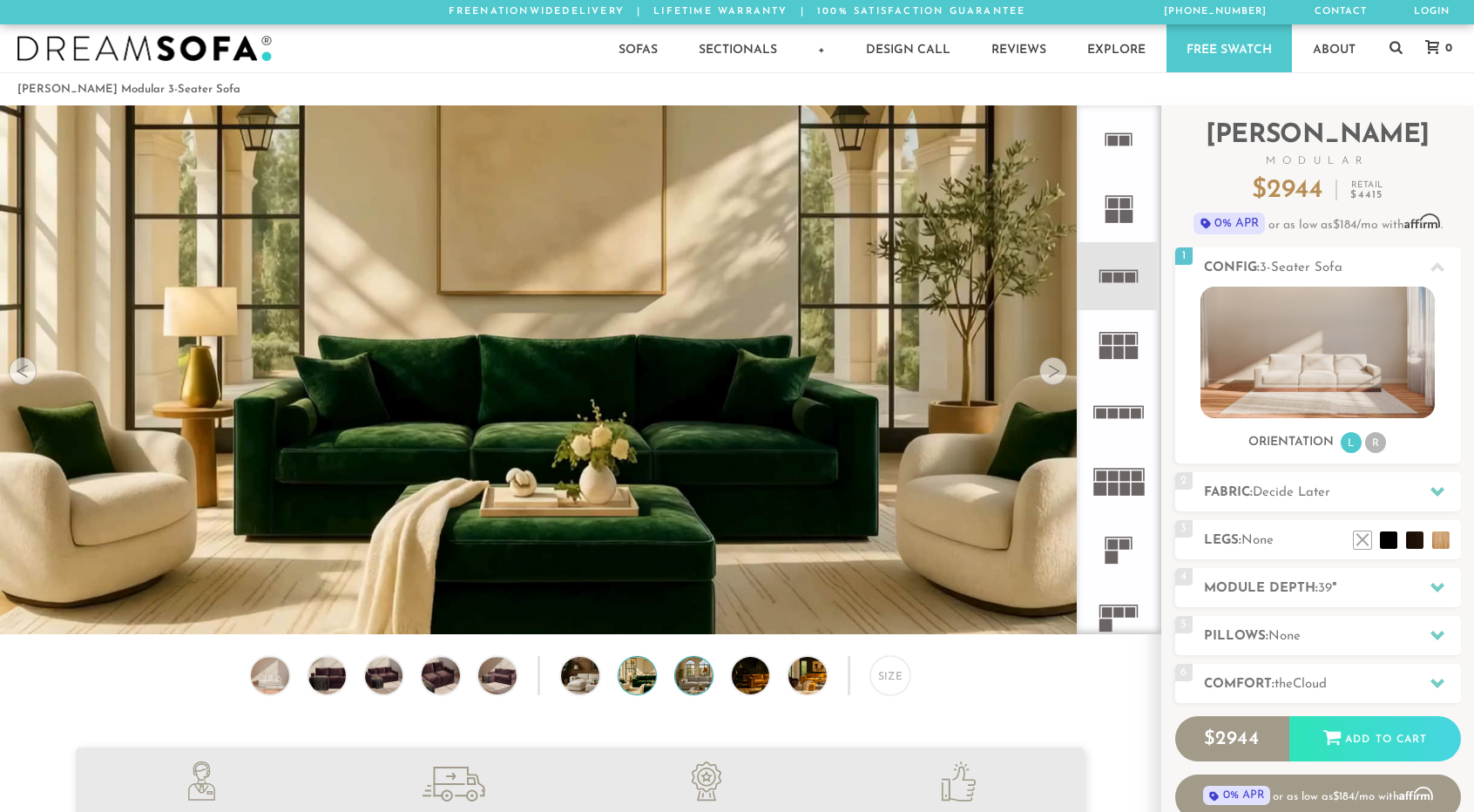
click at [683, 686] on img at bounding box center [709, 675] width 67 height 37
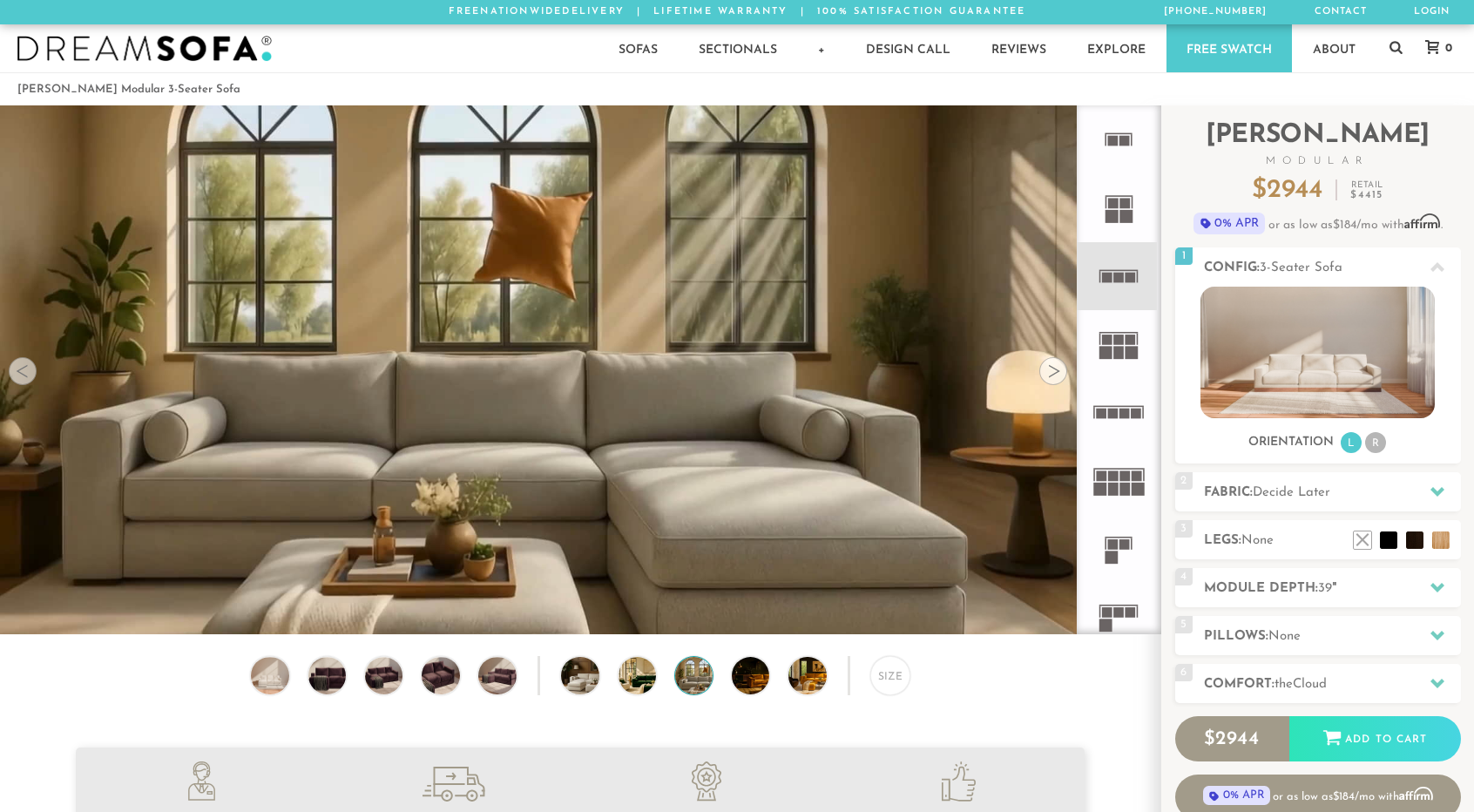
click at [727, 685] on div "Size" at bounding box center [580, 680] width 1161 height 47
click at [746, 684] on img at bounding box center [765, 675] width 67 height 37
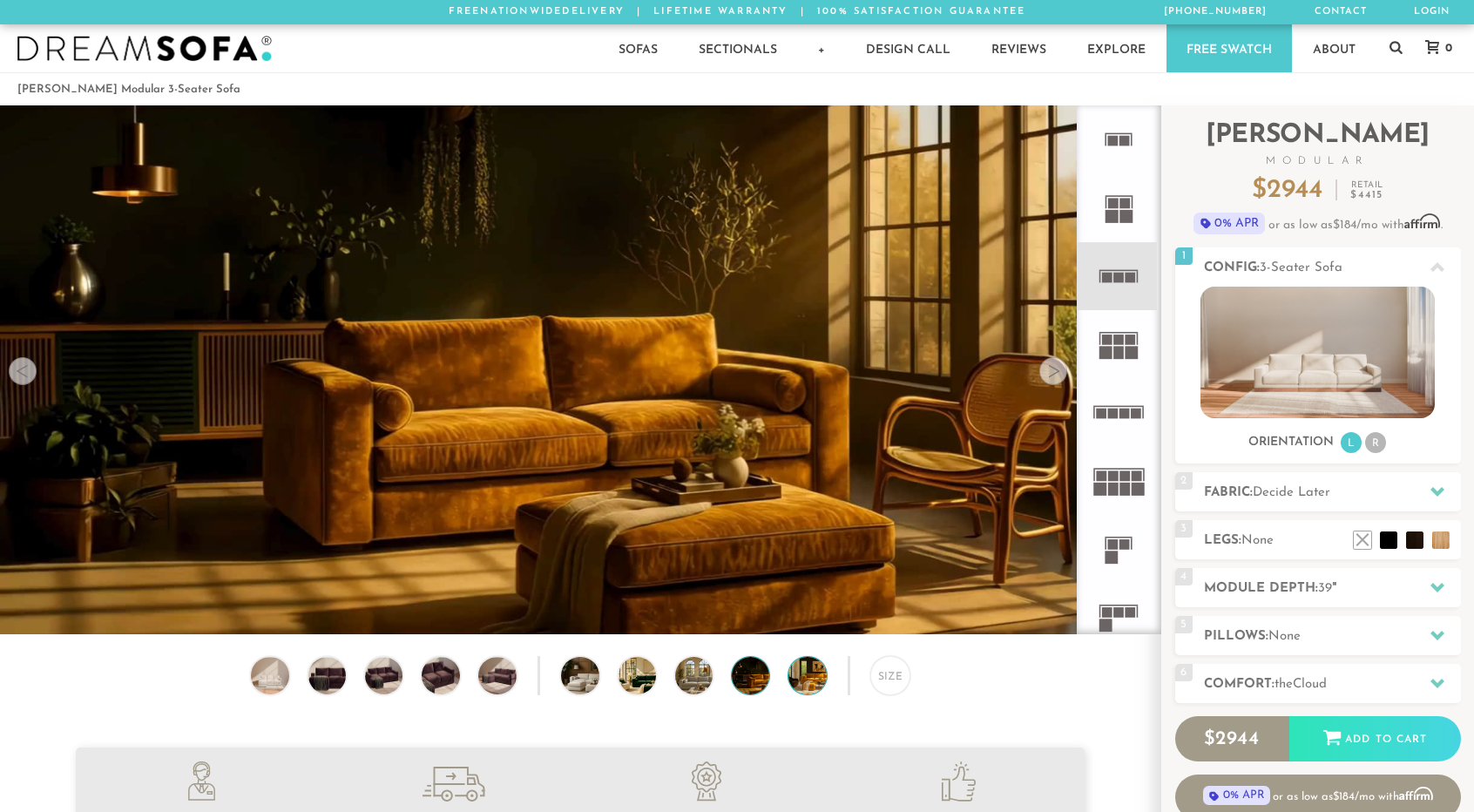
click at [808, 681] on img at bounding box center [822, 675] width 67 height 37
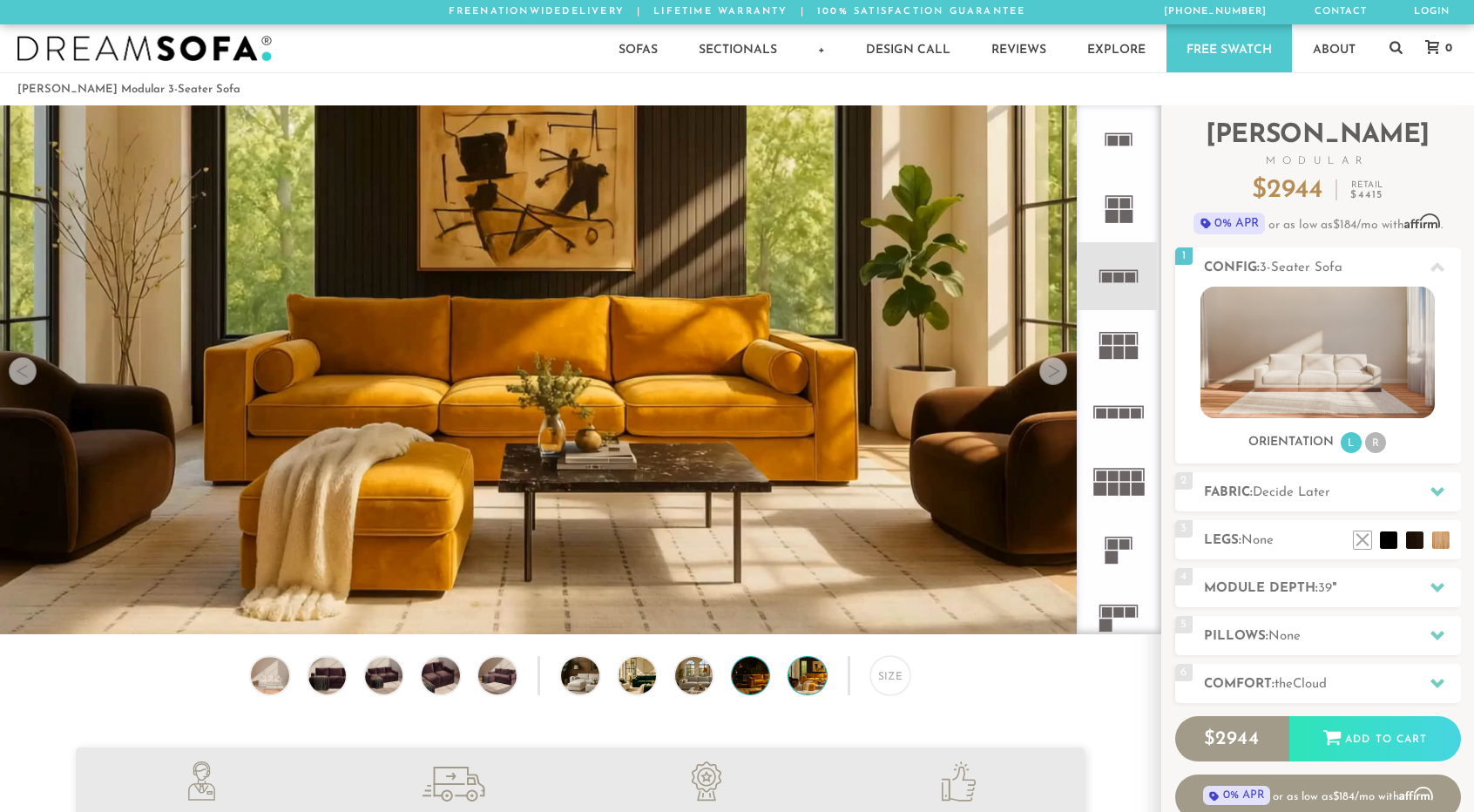
click at [747, 681] on img at bounding box center [765, 675] width 67 height 37
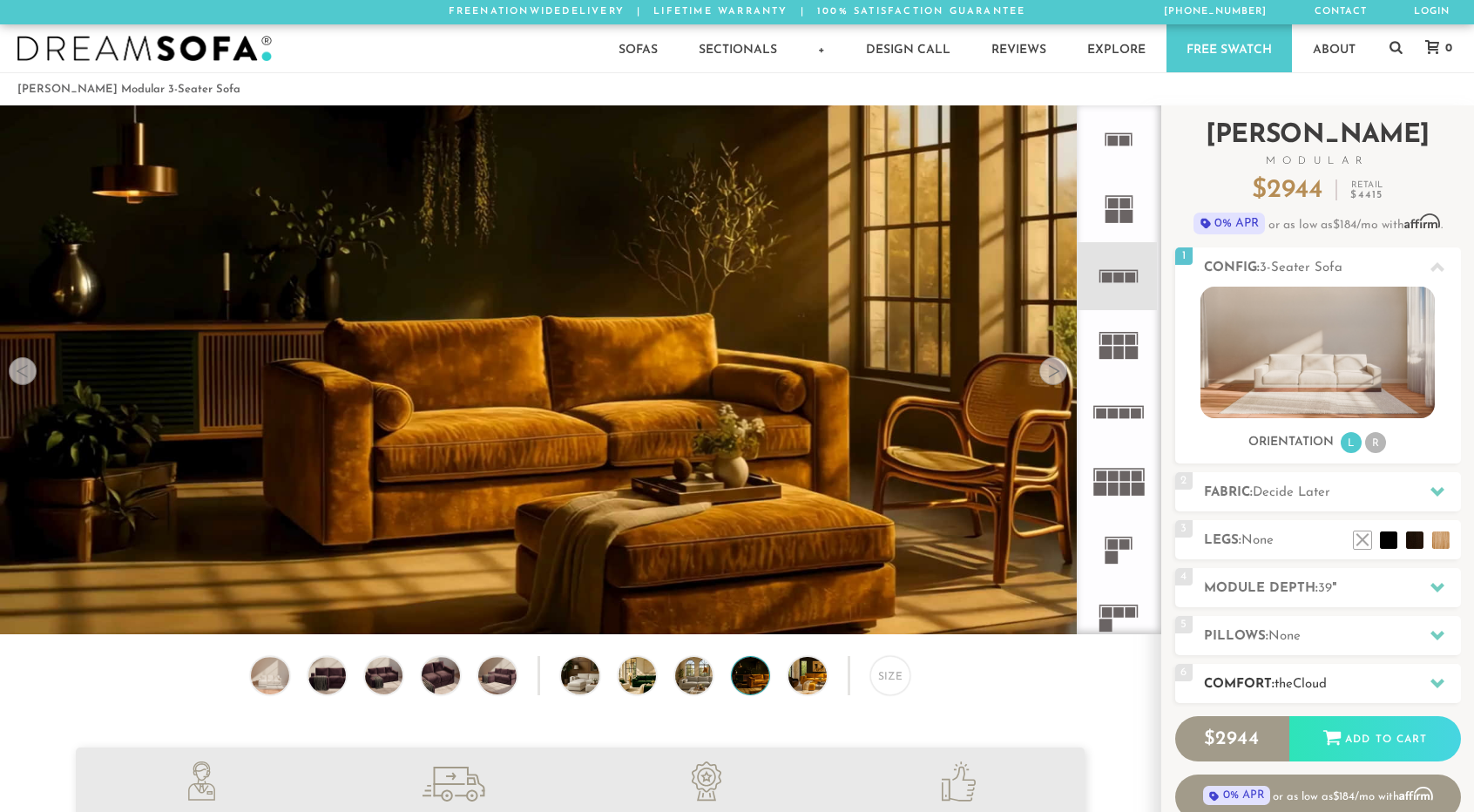
click at [1293, 688] on span "the" at bounding box center [1283, 685] width 18 height 13
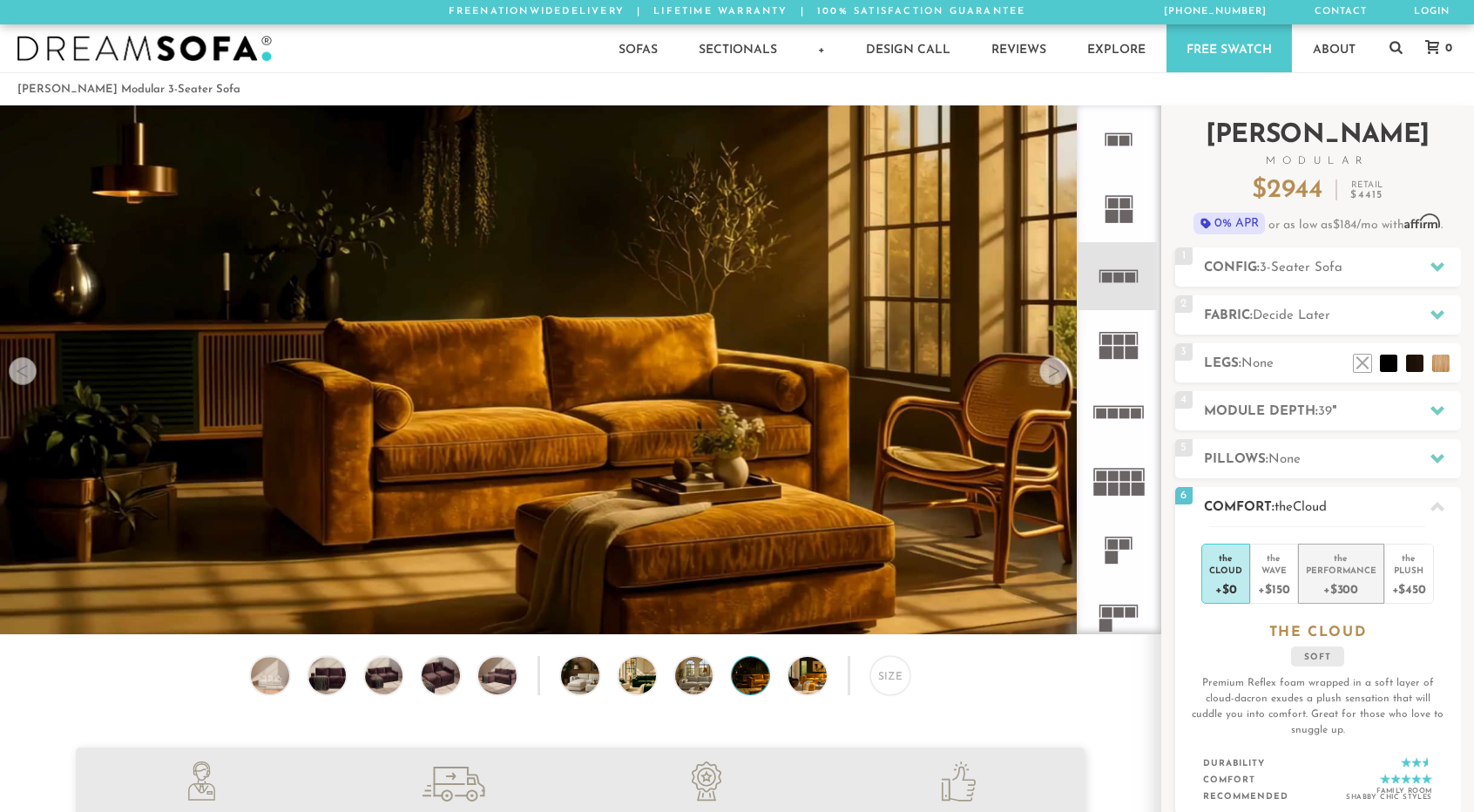
click at [1341, 571] on div "Performance" at bounding box center [1341, 569] width 70 height 12
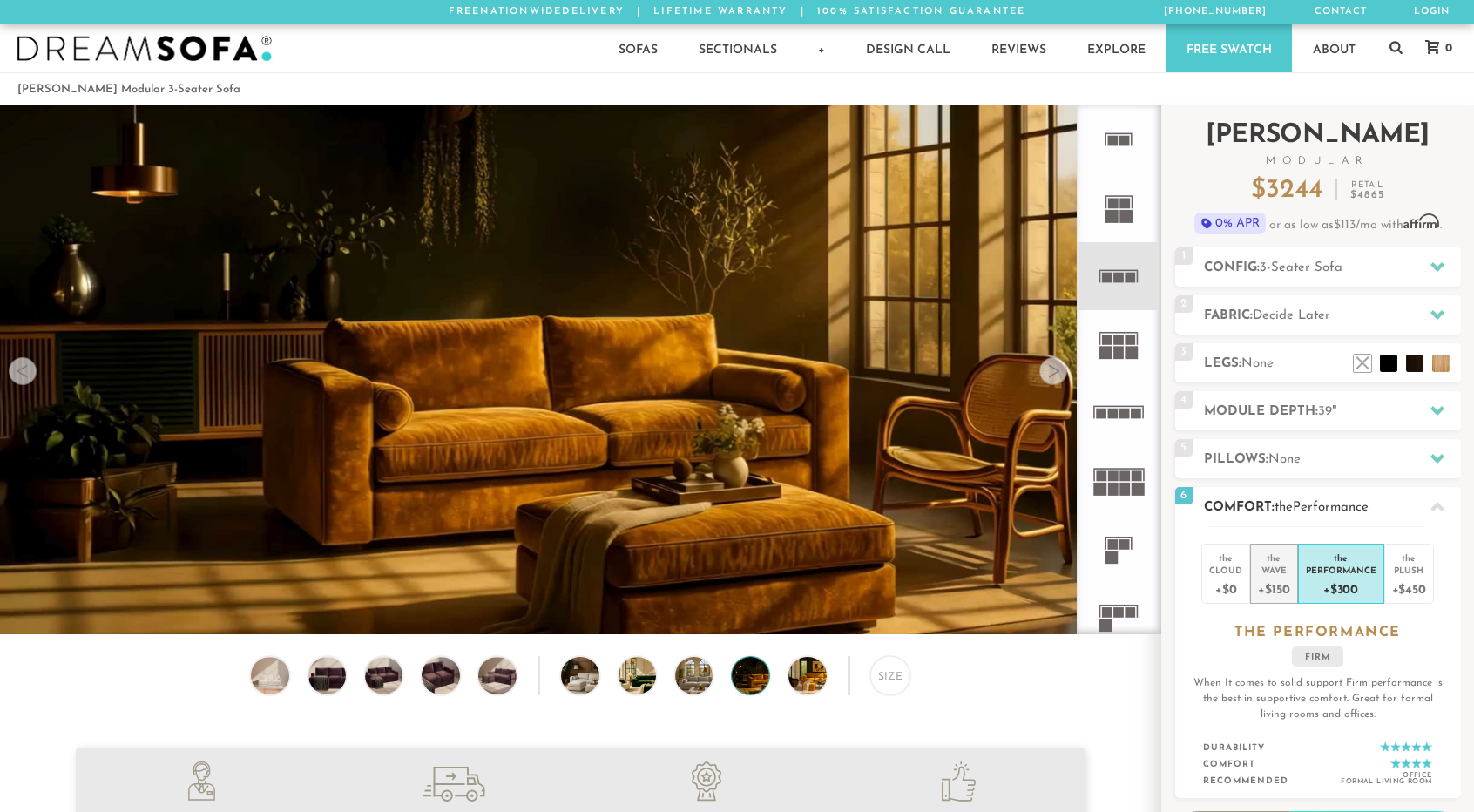
click at [1276, 568] on div "Wave" at bounding box center [1273, 569] width 31 height 12
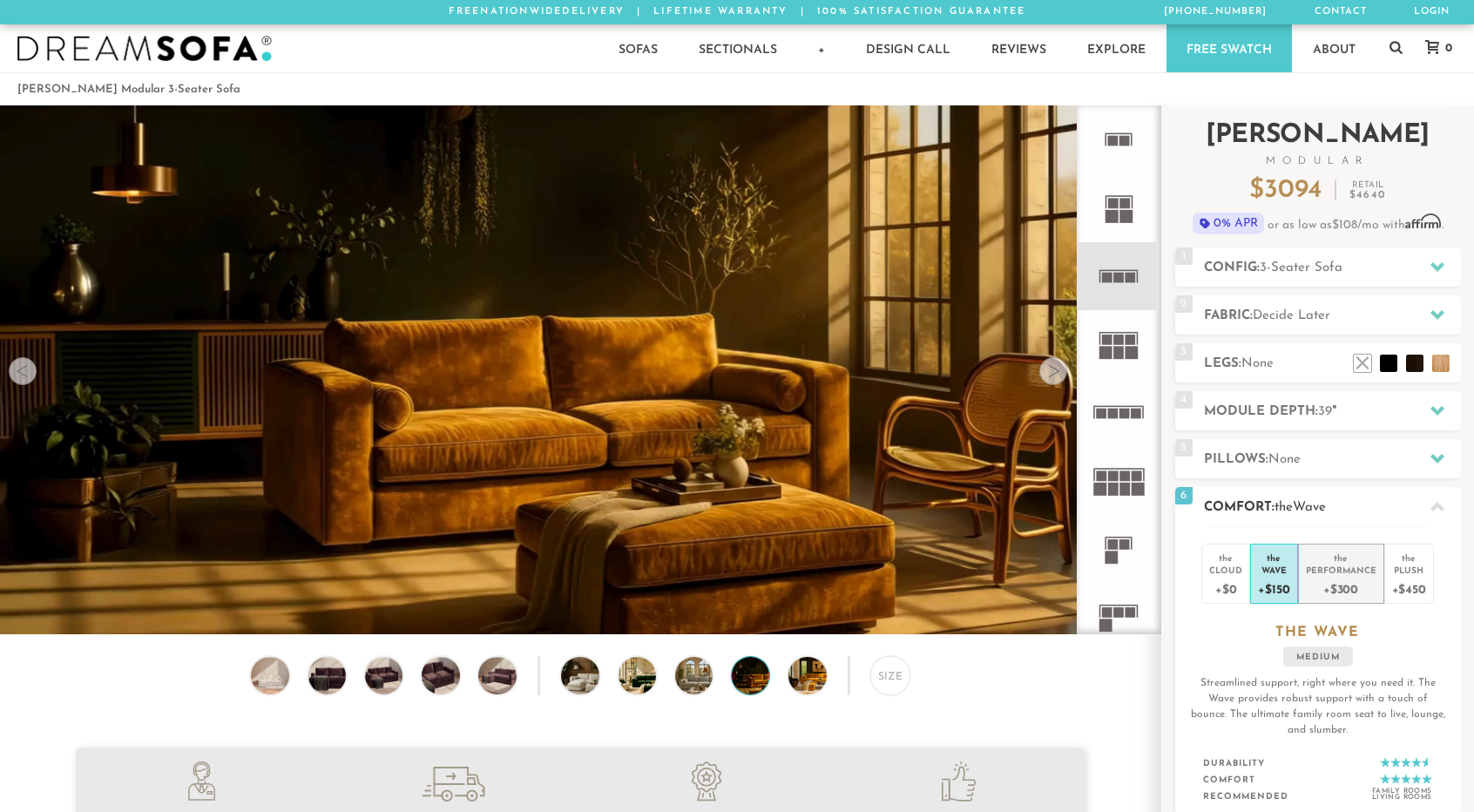
click at [1321, 571] on div "Performance" at bounding box center [1341, 569] width 70 height 12
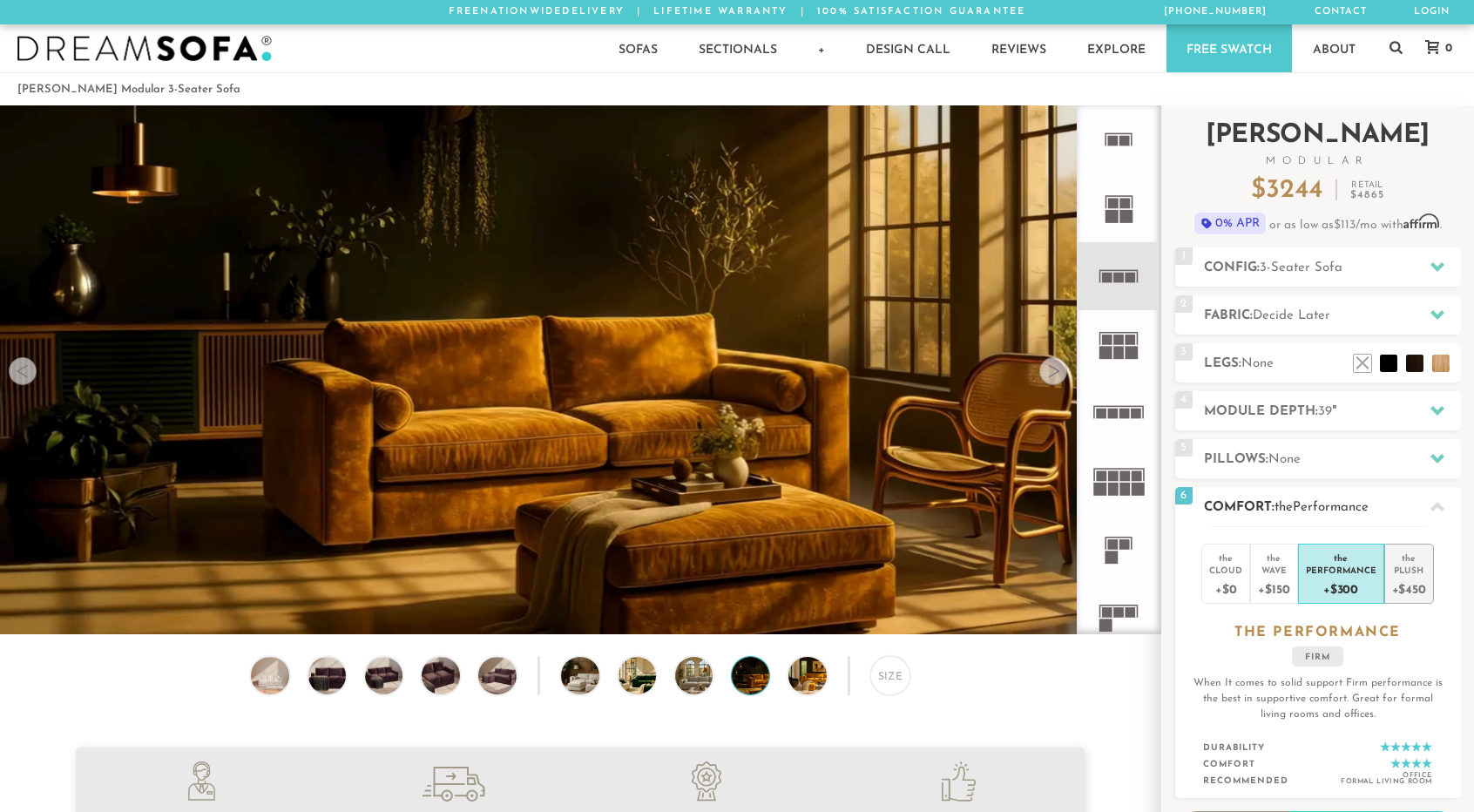
click at [1395, 574] on div "Plush" at bounding box center [1409, 569] width 34 height 12
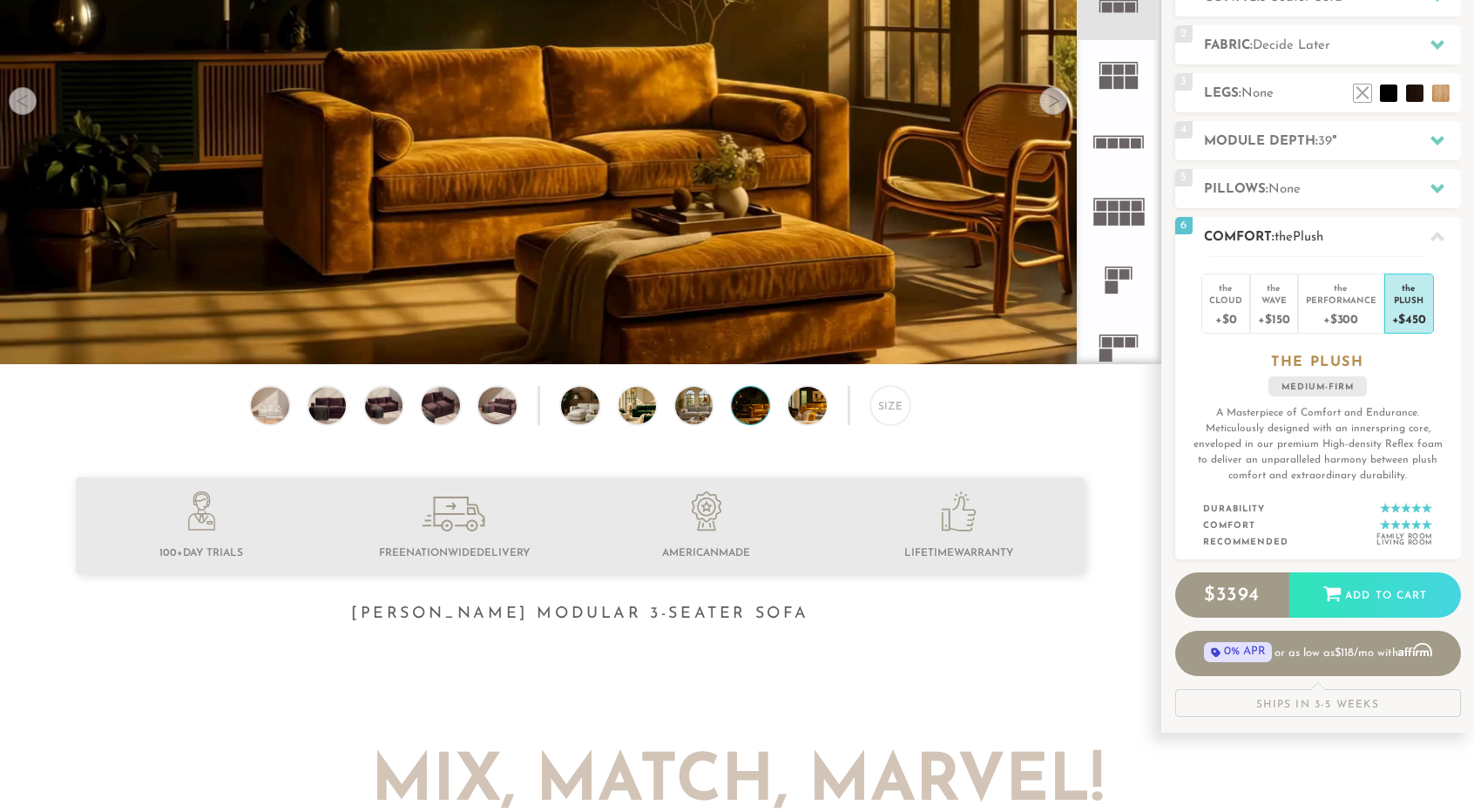
scroll to position [272, 0]
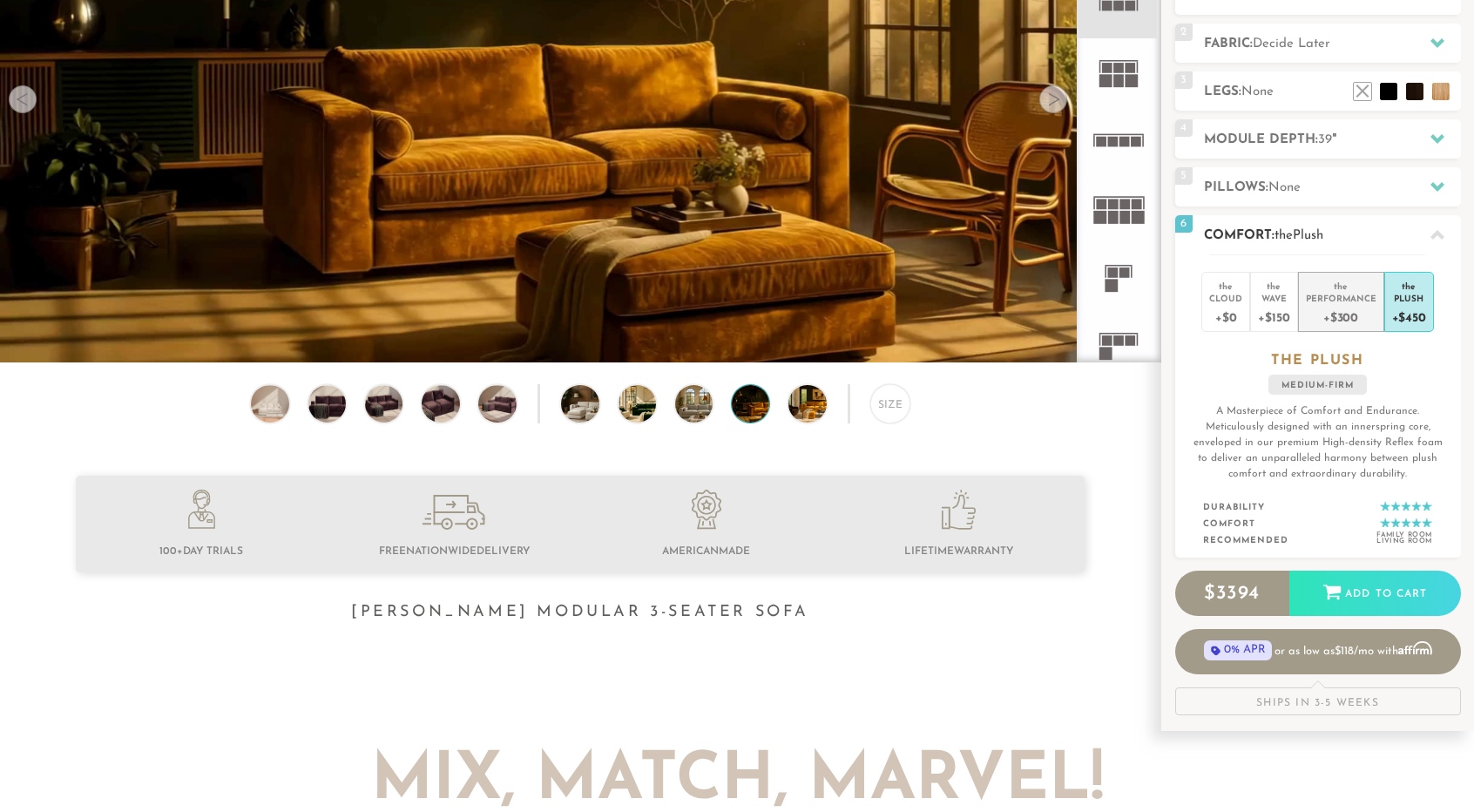
click at [1343, 310] on div "+$300" at bounding box center [1341, 316] width 70 height 26
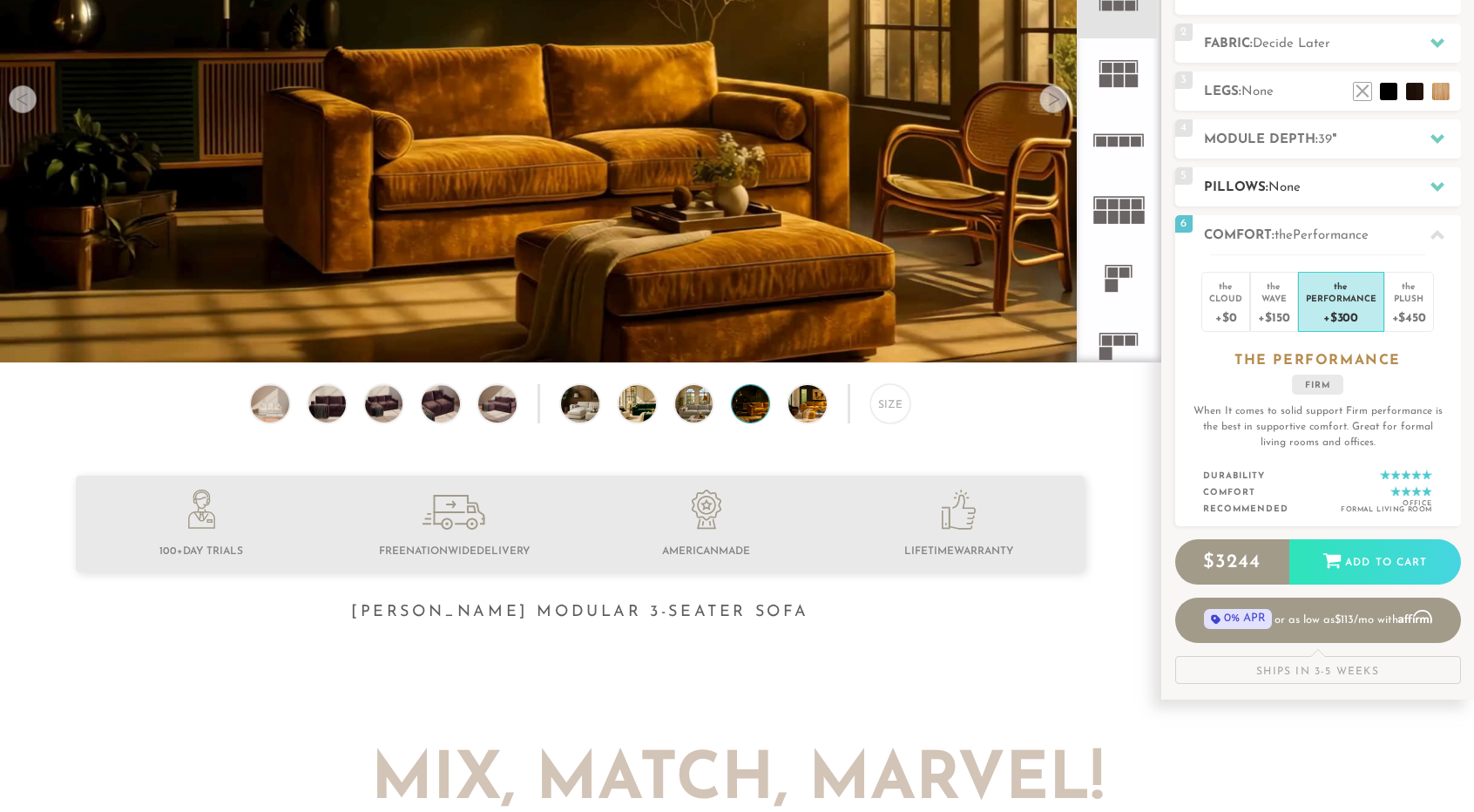
click at [1350, 182] on h2 "Pillows: None" at bounding box center [1332, 187] width 257 height 20
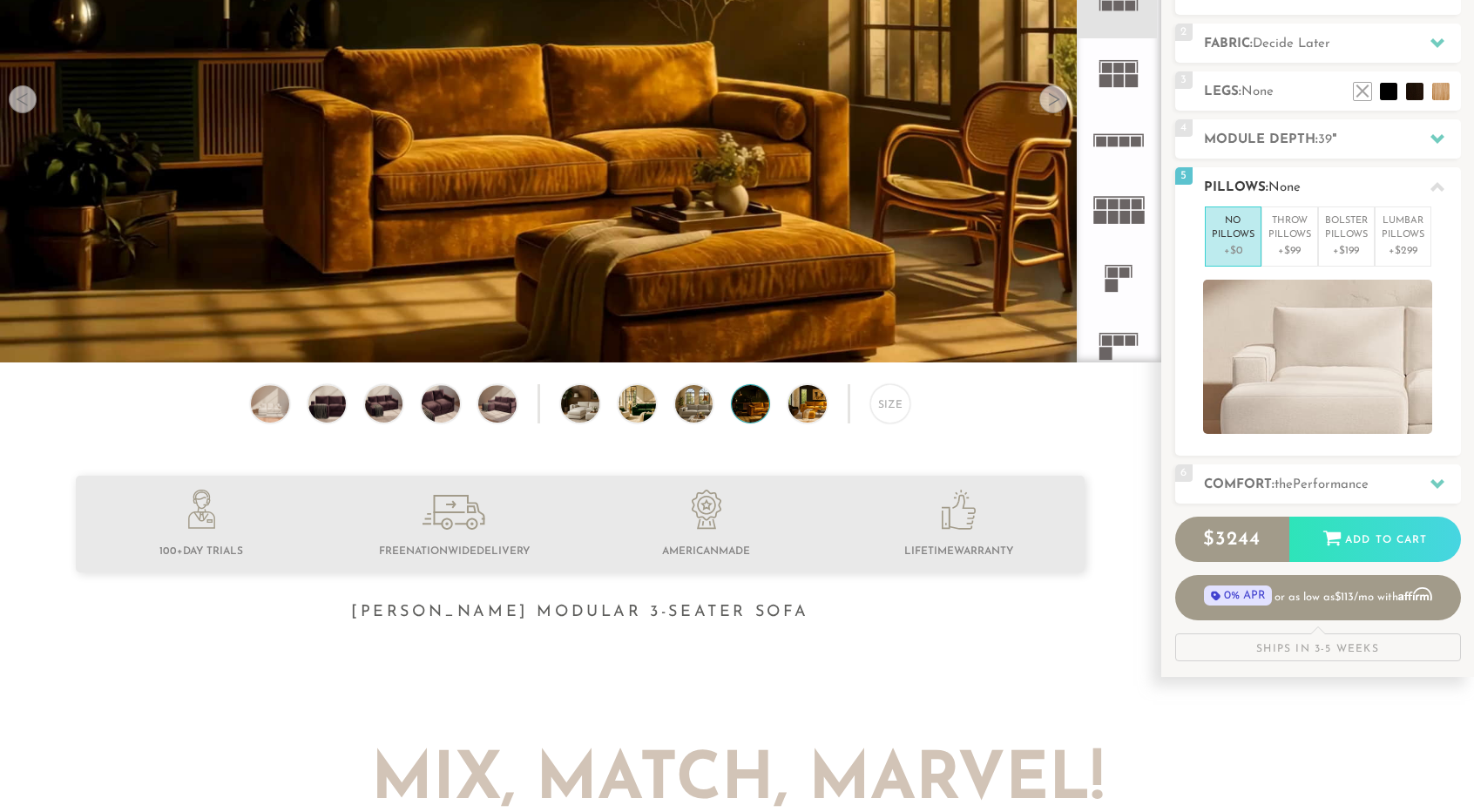
click at [1350, 184] on h2 "Pillows: None" at bounding box center [1332, 187] width 257 height 20
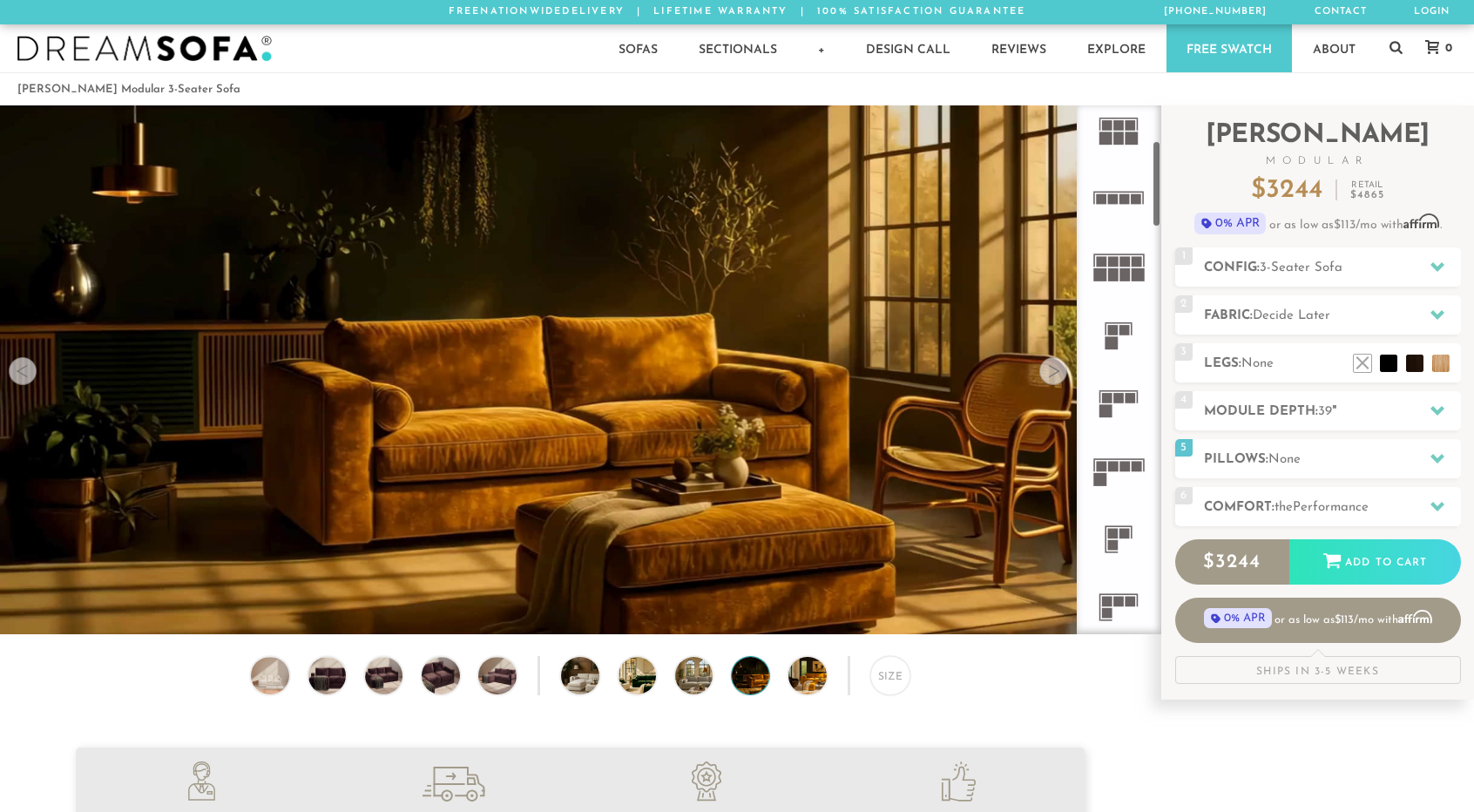
scroll to position [216, 0]
click at [1119, 391] on rect at bounding box center [1119, 396] width 10 height 10
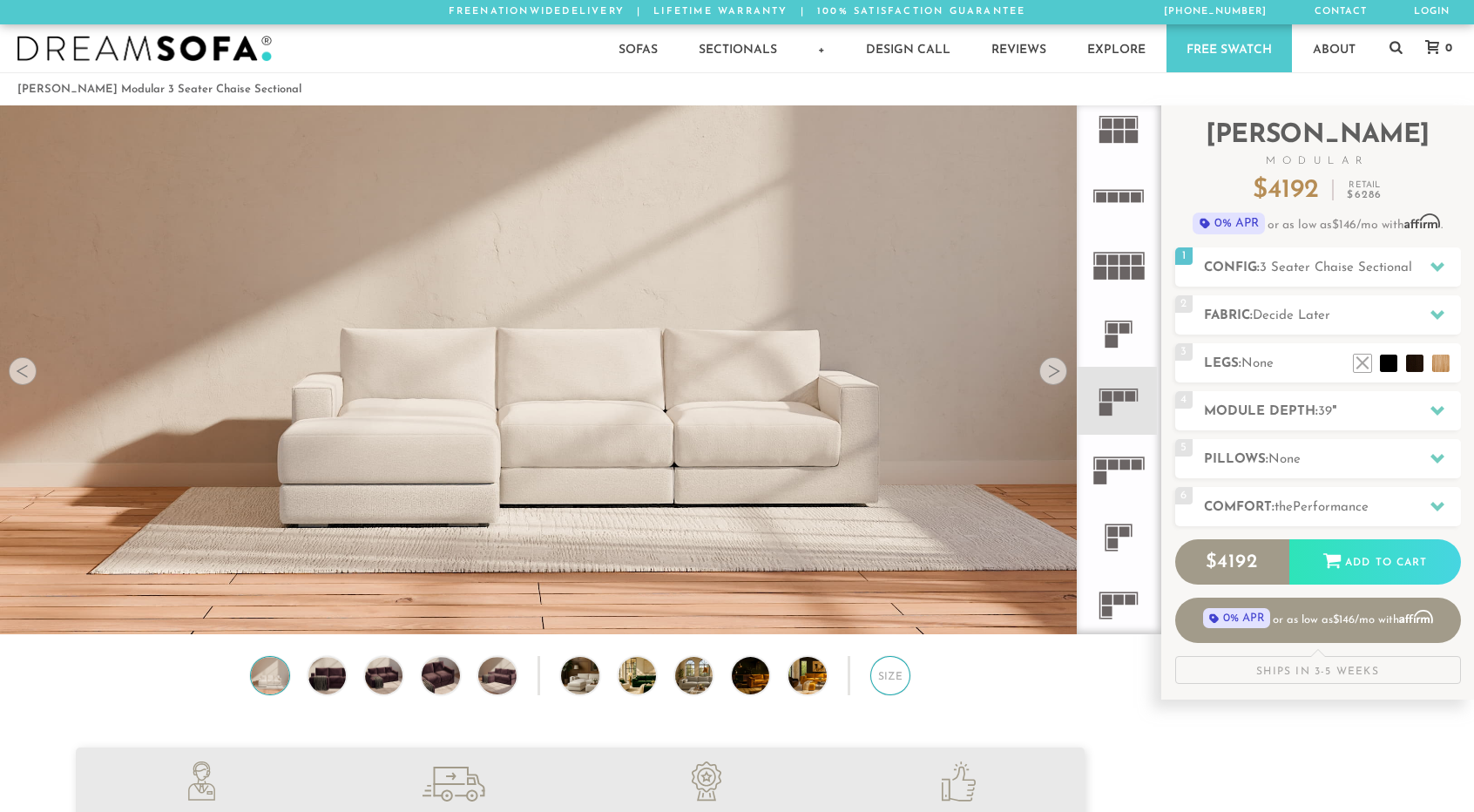
click at [887, 680] on div "Size" at bounding box center [889, 675] width 39 height 39
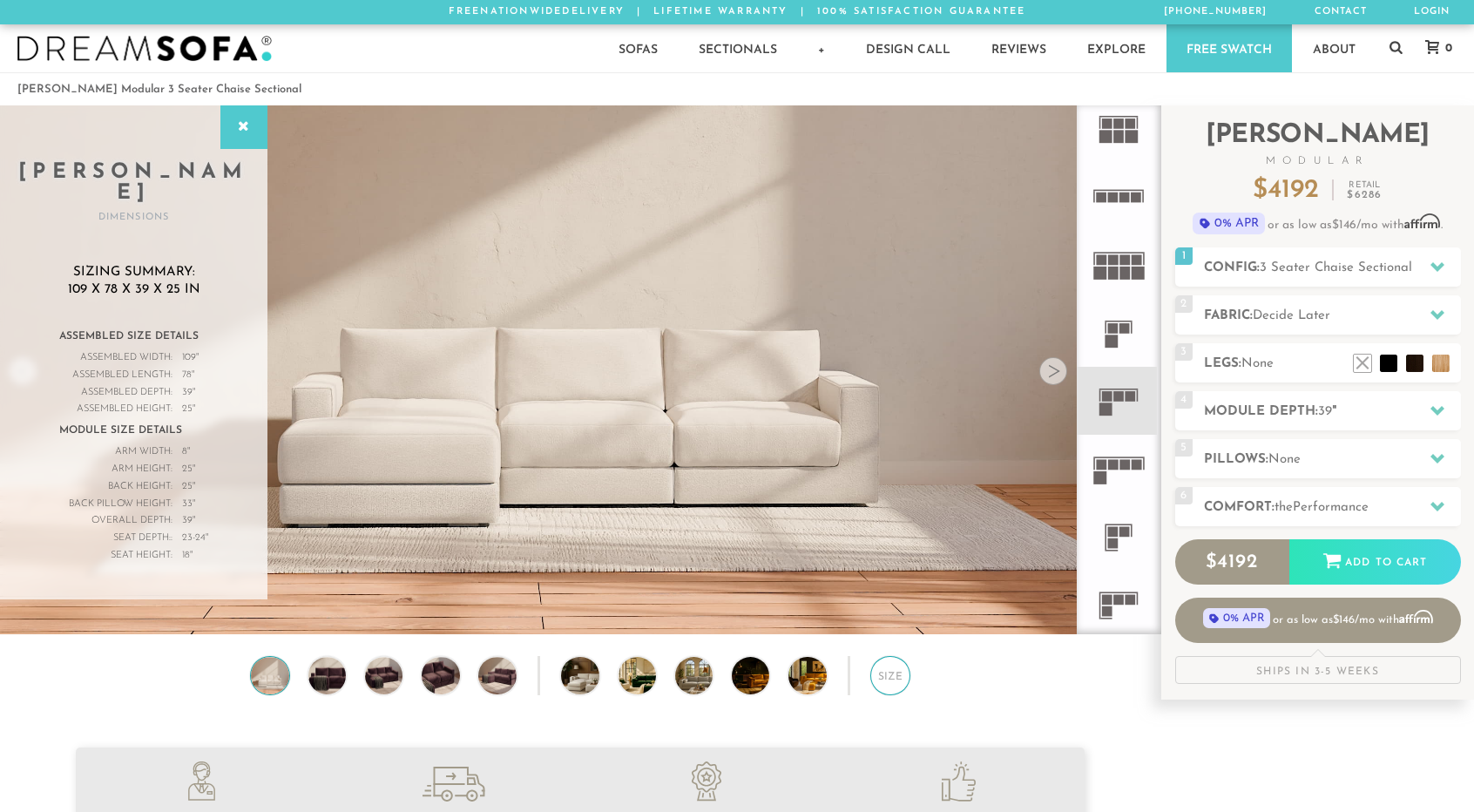
click at [887, 680] on div "Size" at bounding box center [889, 675] width 39 height 39
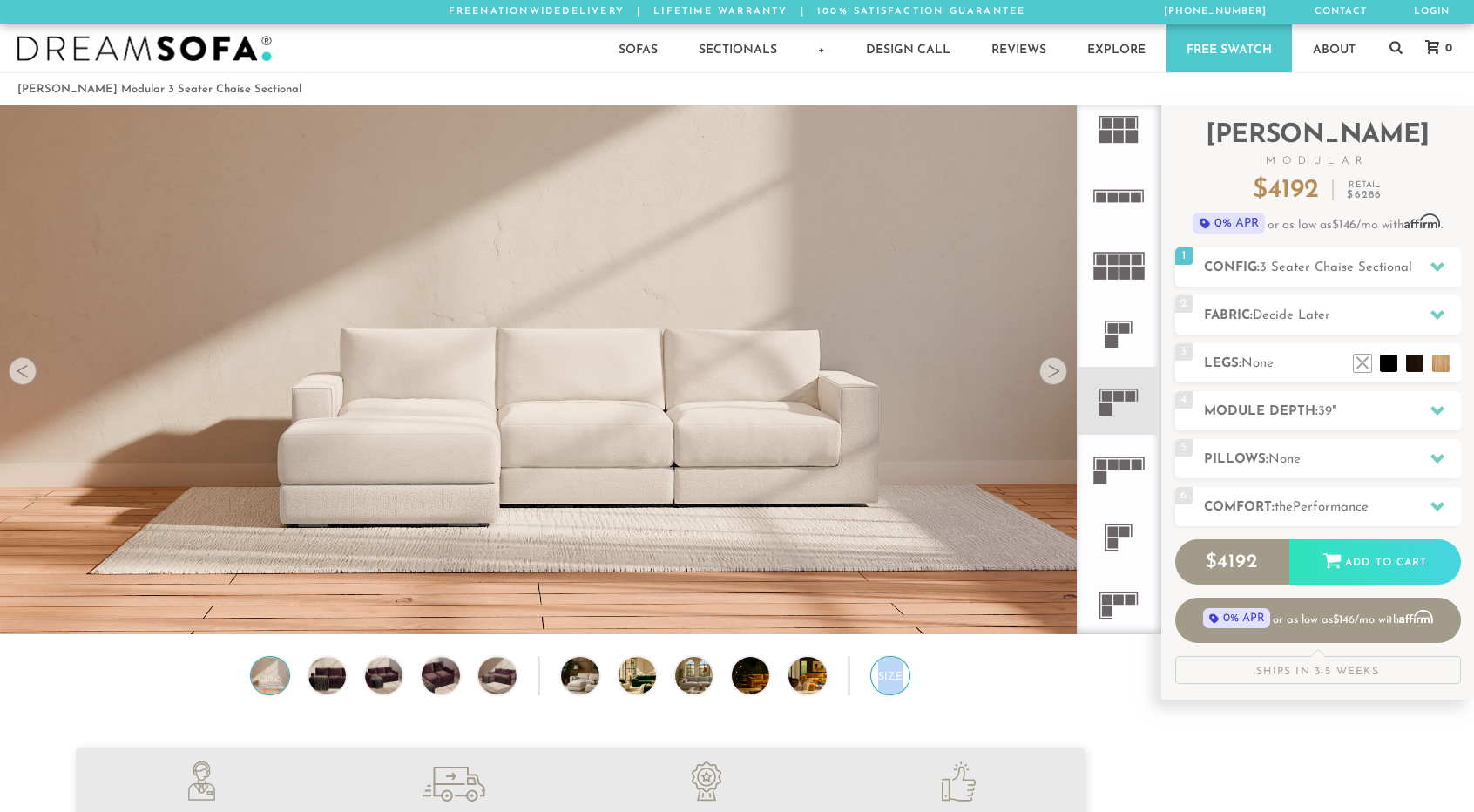
click at [887, 680] on div "Size" at bounding box center [889, 675] width 39 height 39
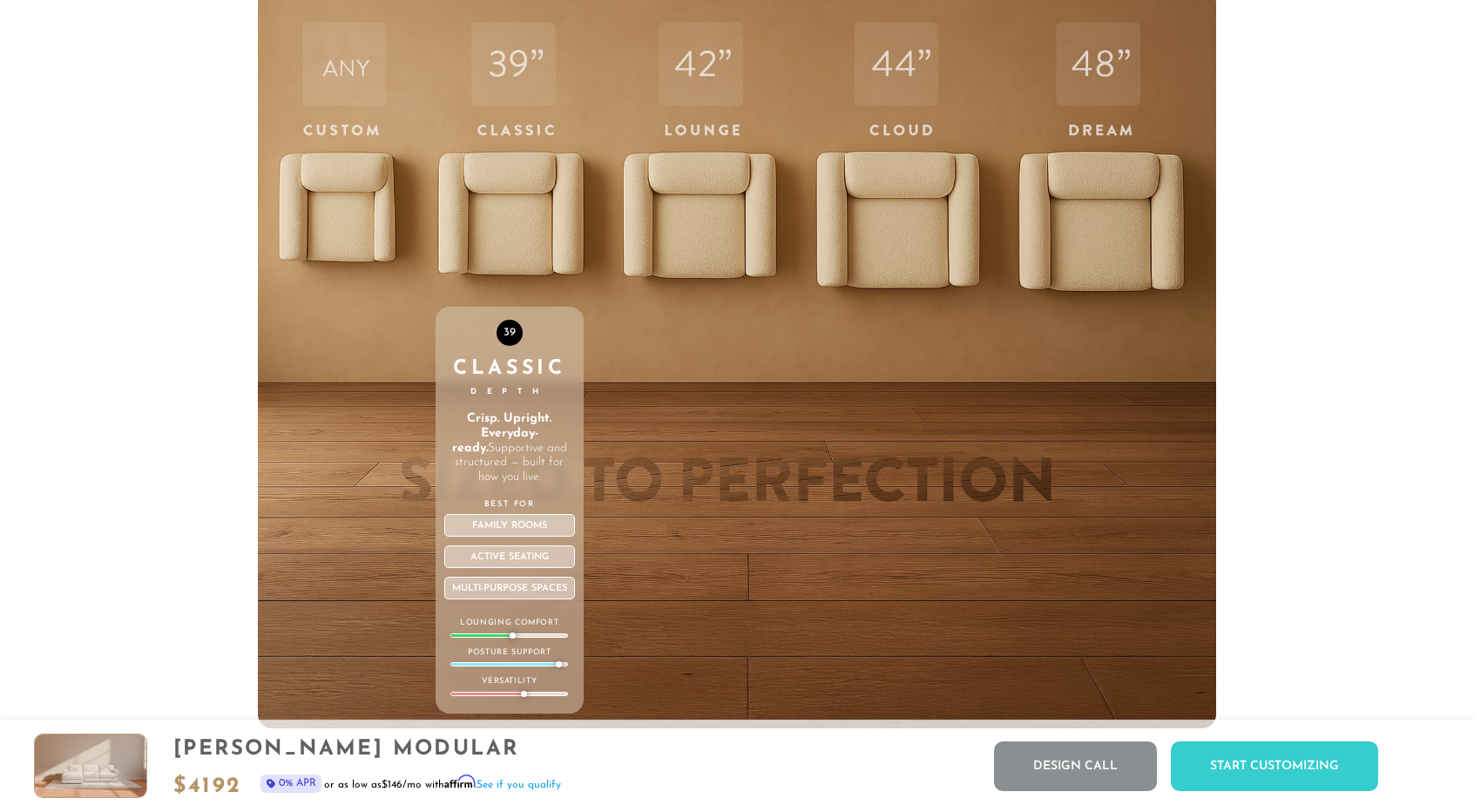
scroll to position [6213, 0]
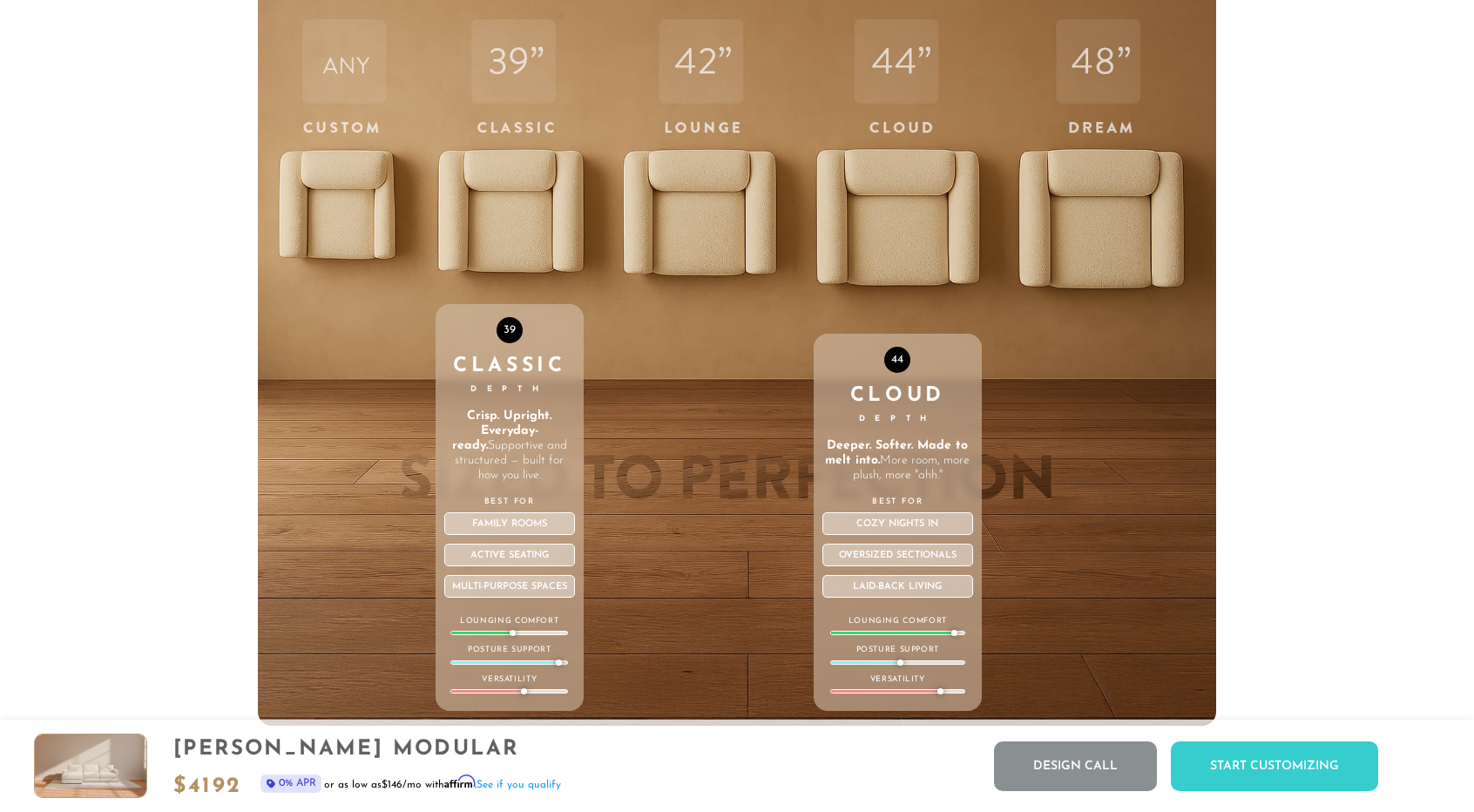
click at [911, 222] on div "44 Cloud Depth Deeper. Softer. Made to melt into. More room, more plush, more "…" at bounding box center [898, 356] width 168 height 741
click at [905, 529] on div "Cozy nights in" at bounding box center [898, 523] width 151 height 23
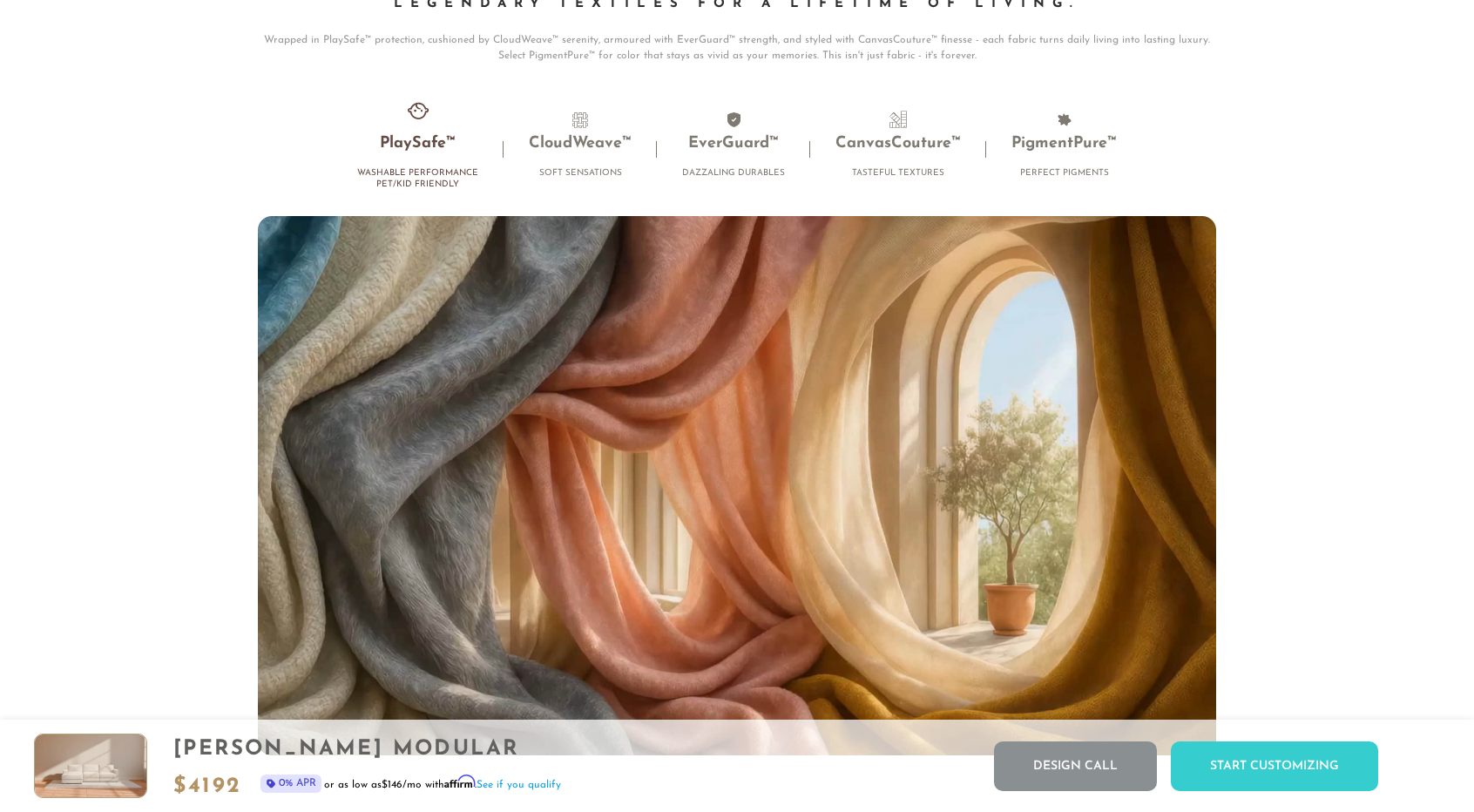
scroll to position [11500, 0]
drag, startPoint x: 1119, startPoint y: 375, endPoint x: 1261, endPoint y: 304, distance: 158.8
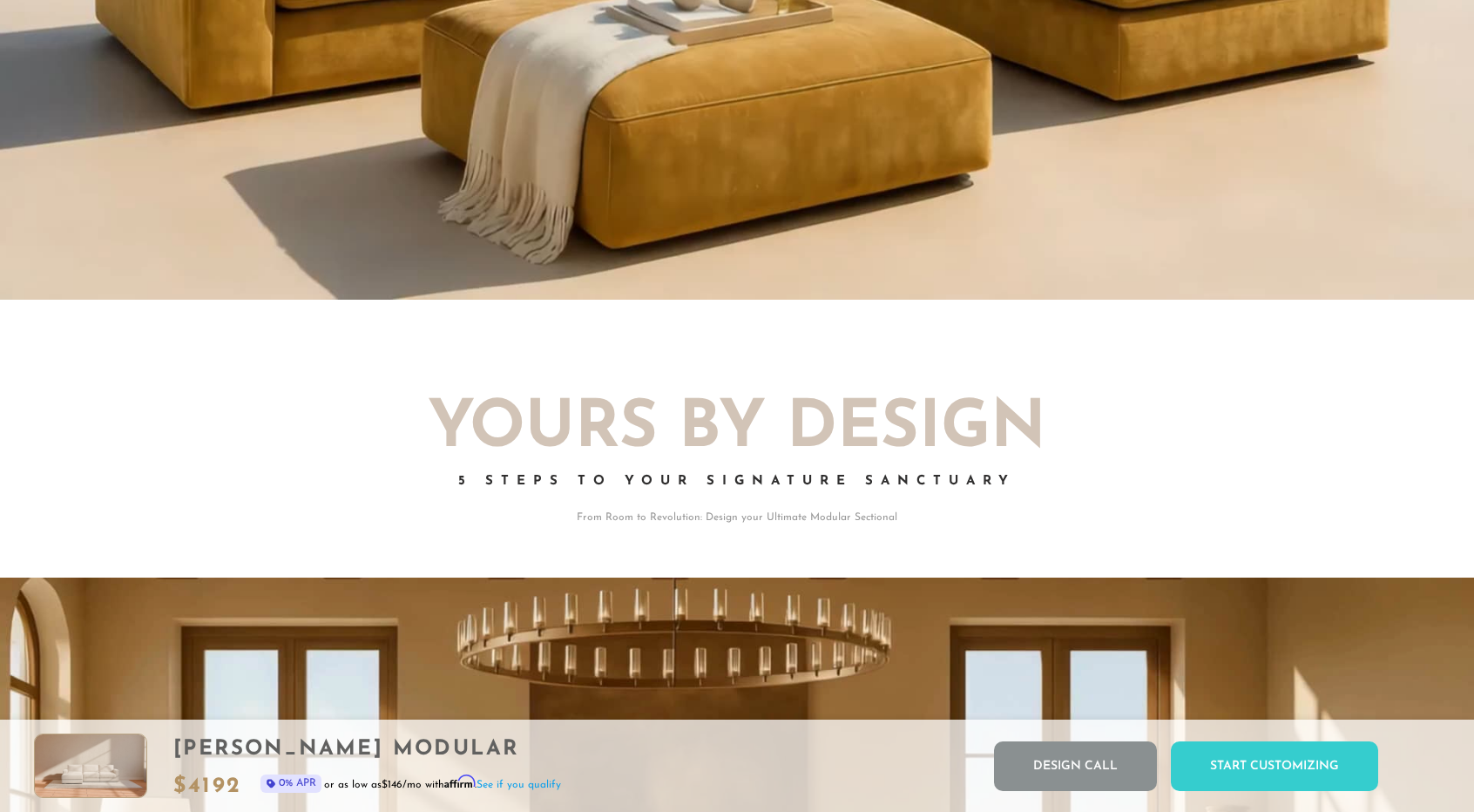
scroll to position [0, 0]
